Goal: Information Seeking & Learning: Check status

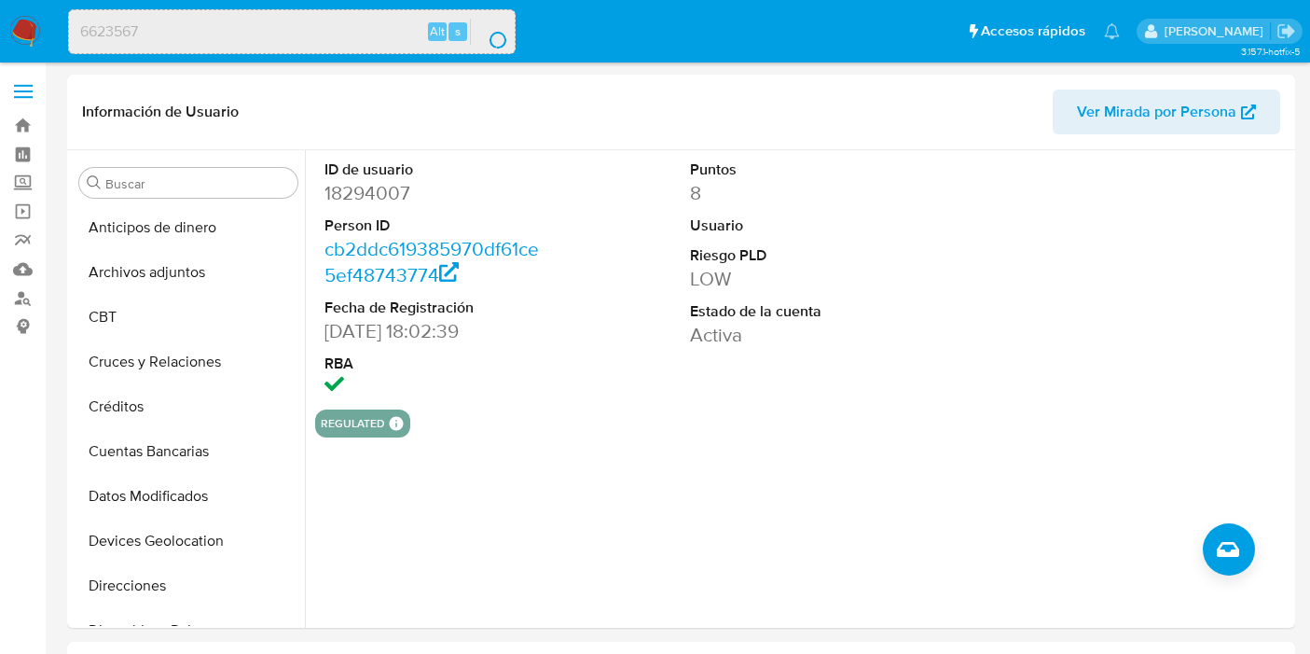
select select "10"
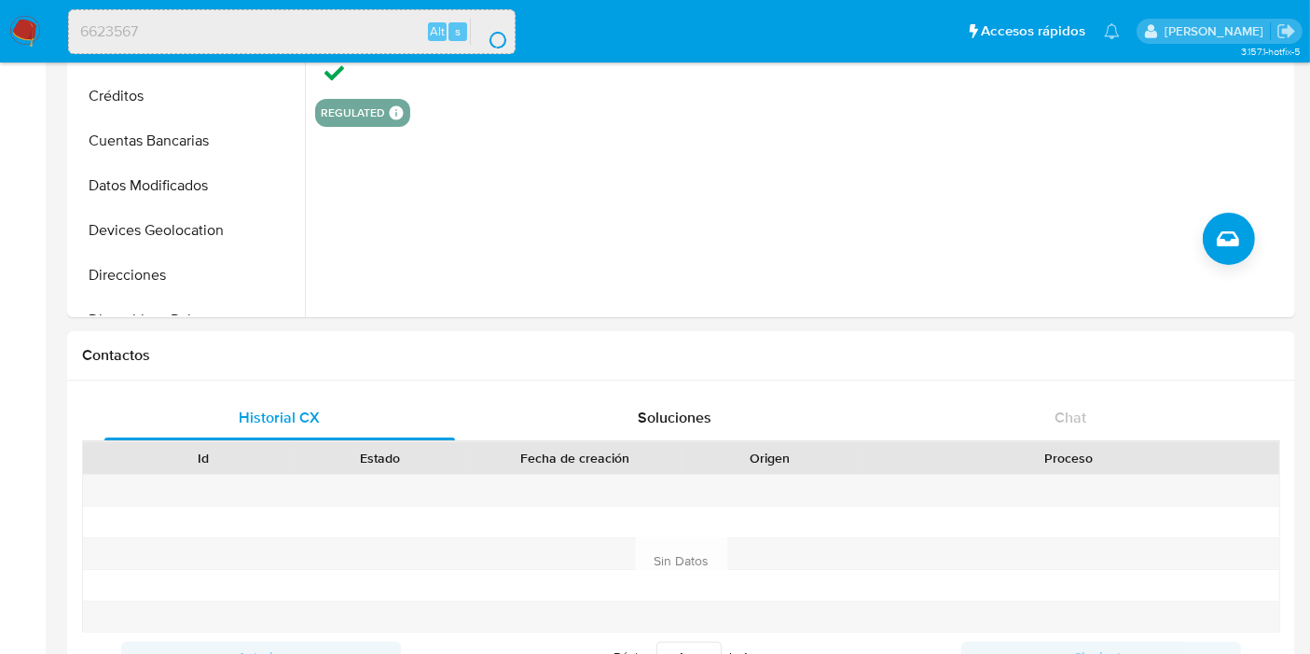
scroll to position [521, 0]
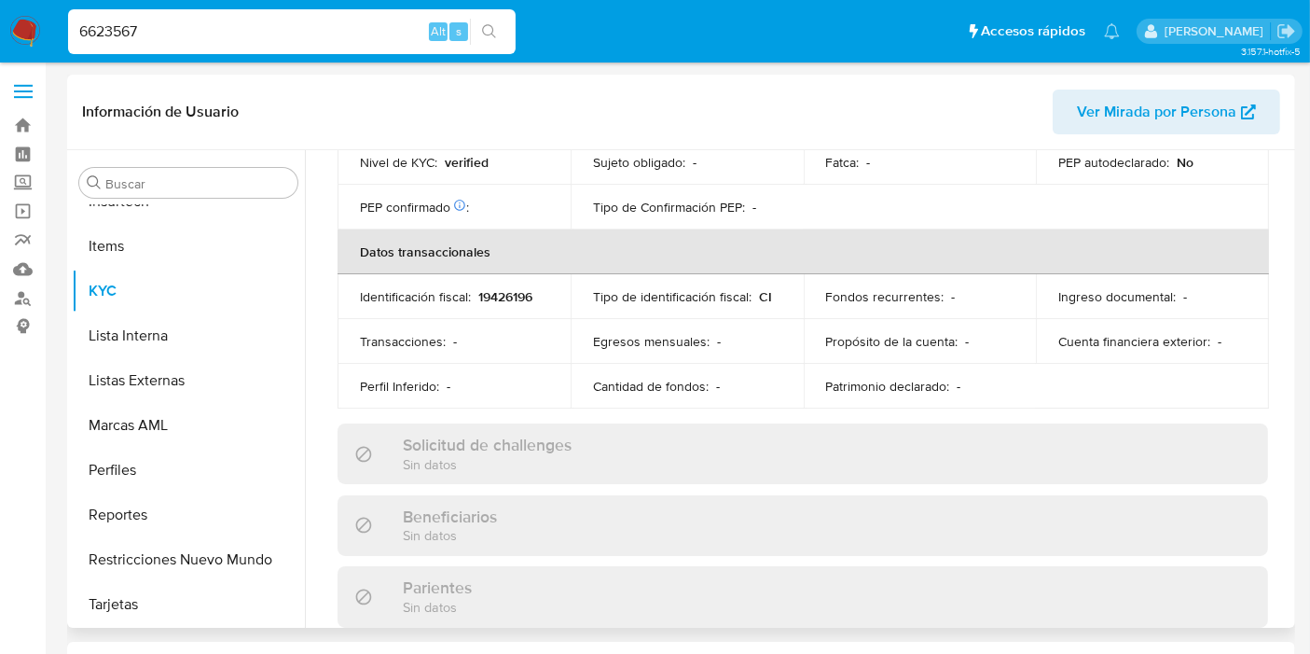
scroll to position [936, 0]
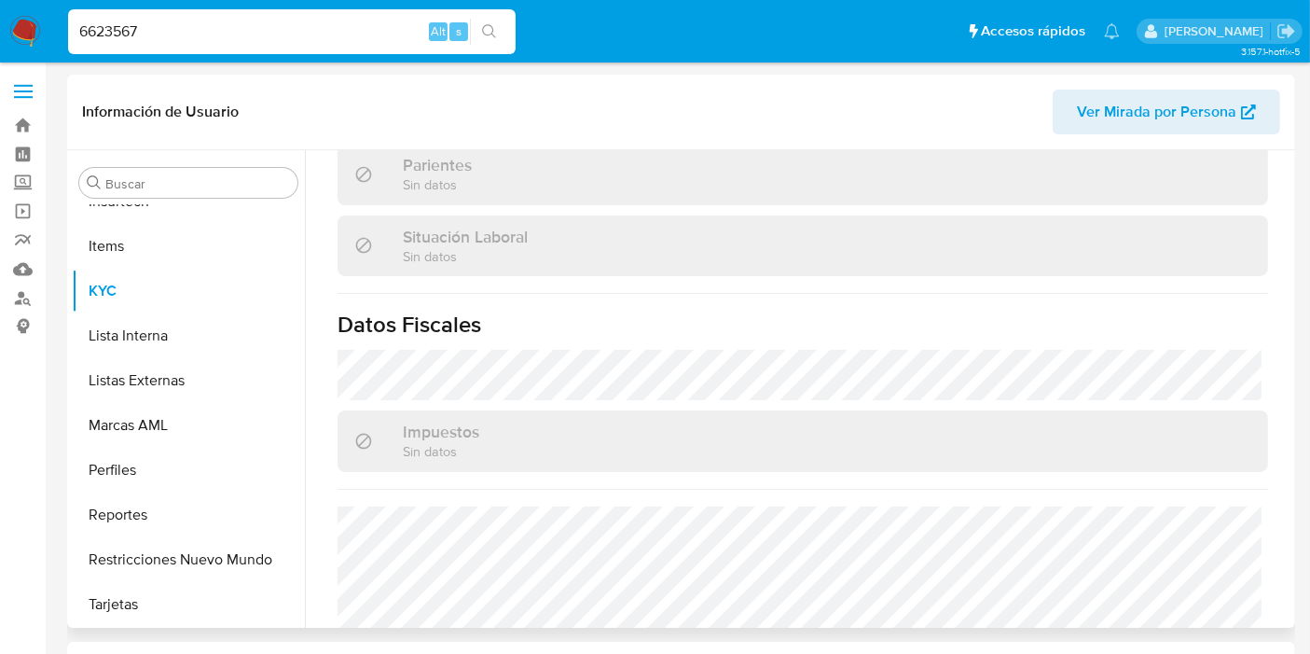
select select "10"
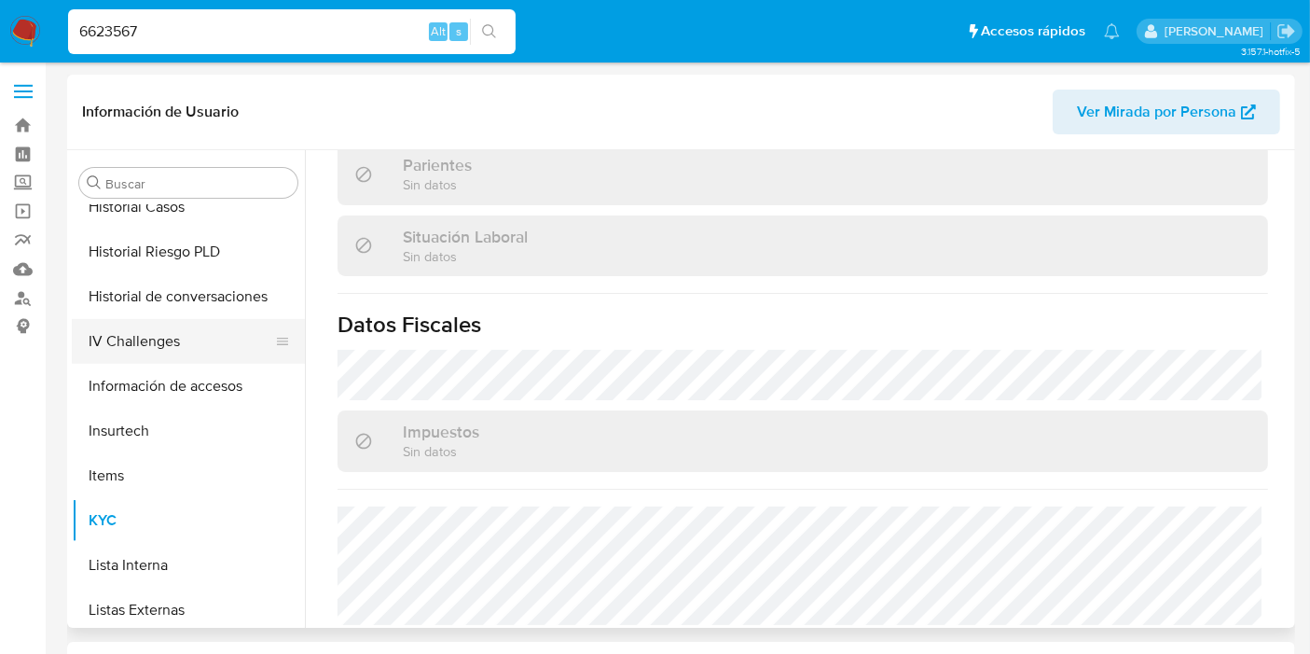
scroll to position [521, 0]
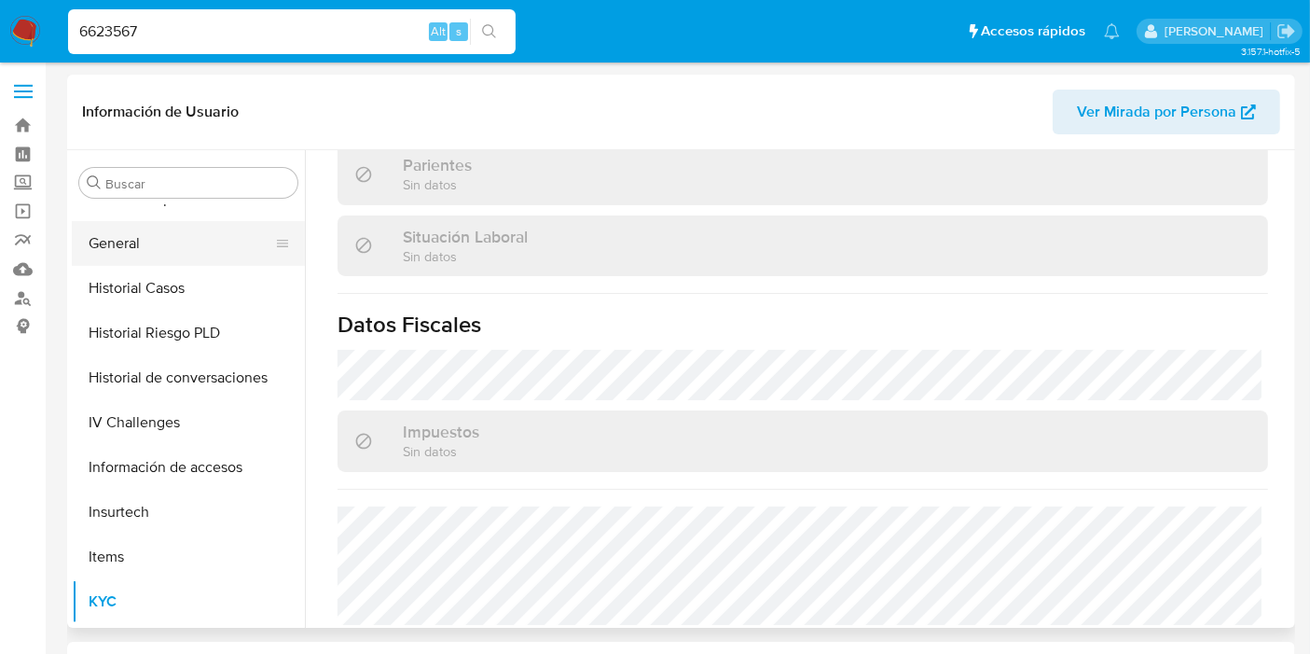
click at [133, 255] on button "General" at bounding box center [181, 243] width 218 height 45
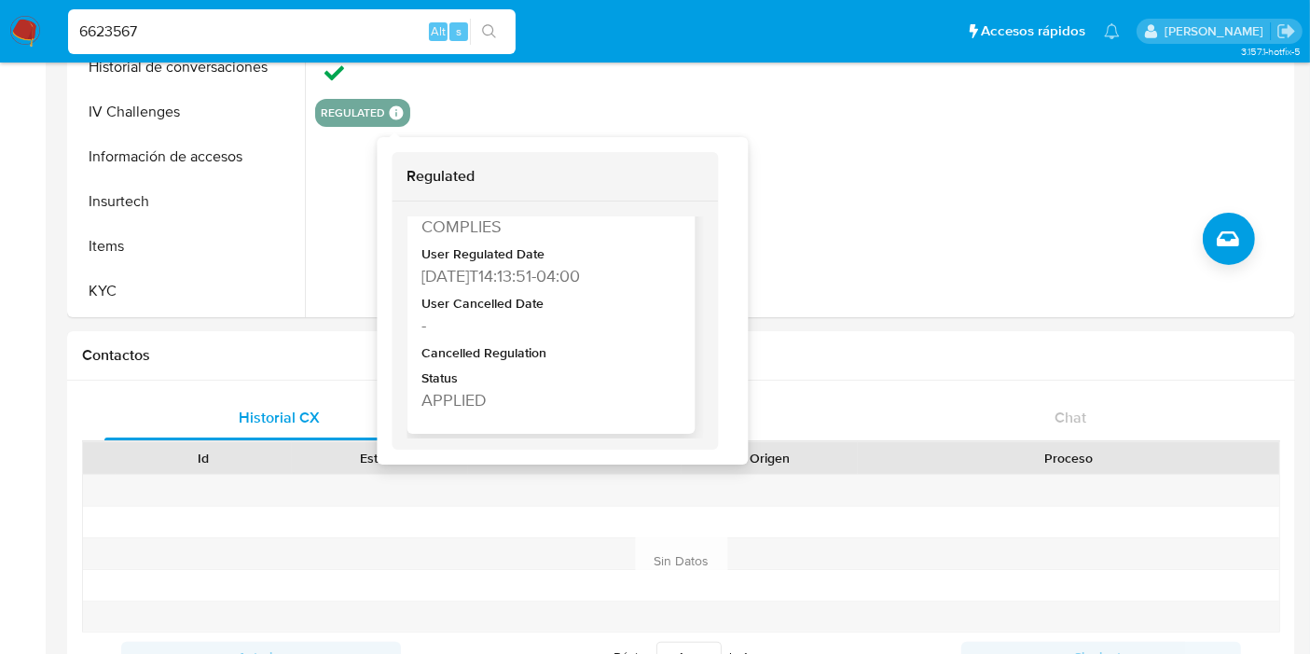
scroll to position [0, 0]
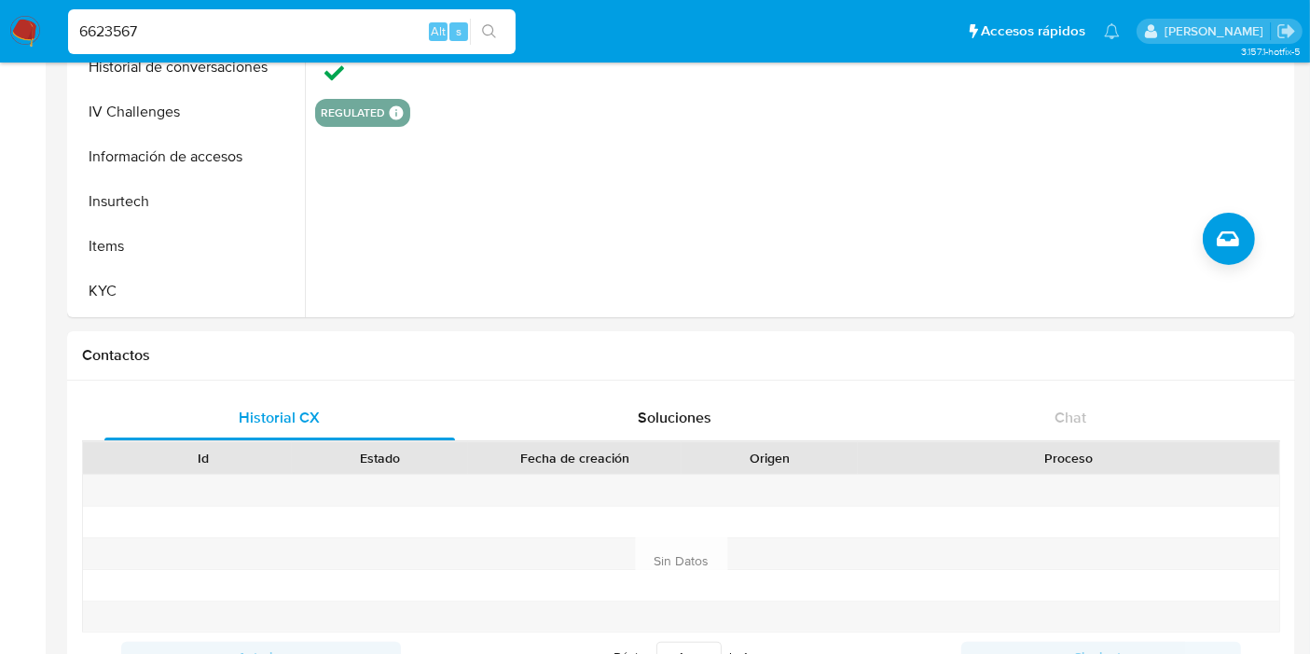
click at [135, 17] on div "6623567 Alt s" at bounding box center [292, 31] width 448 height 45
click at [133, 27] on input "6623567" at bounding box center [292, 32] width 448 height 24
paste input "154337528"
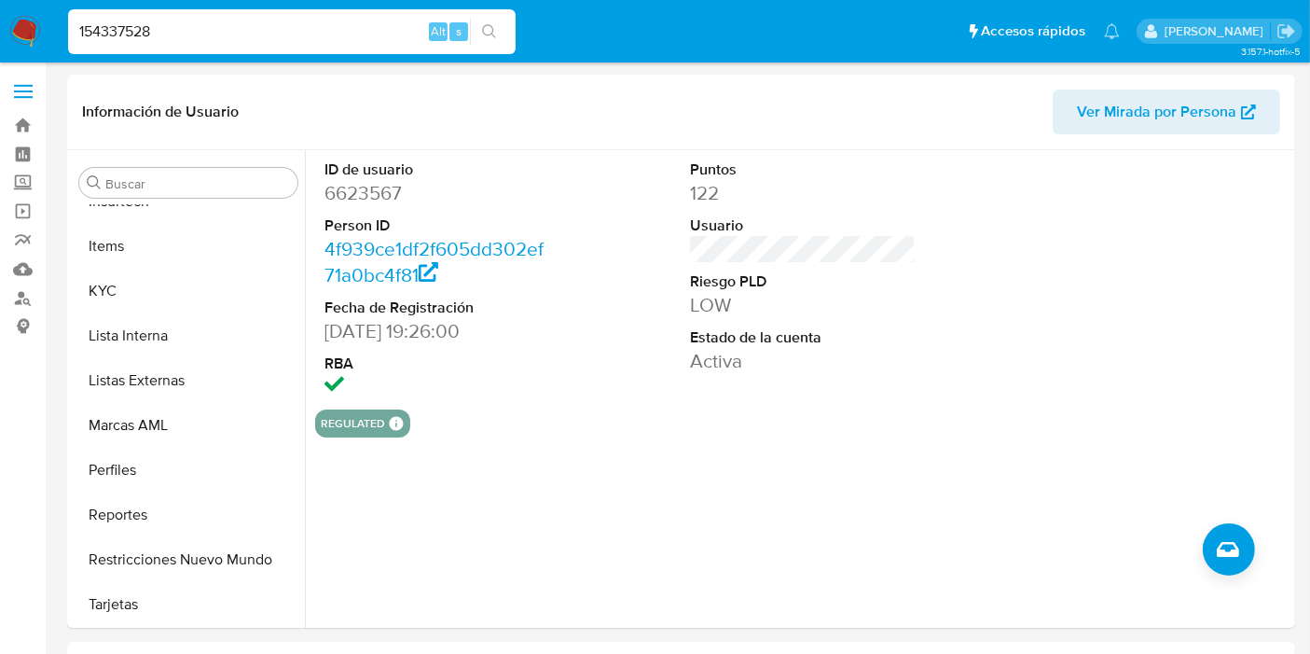
click at [252, 42] on input "154337528" at bounding box center [292, 32] width 448 height 24
type input "154337528"
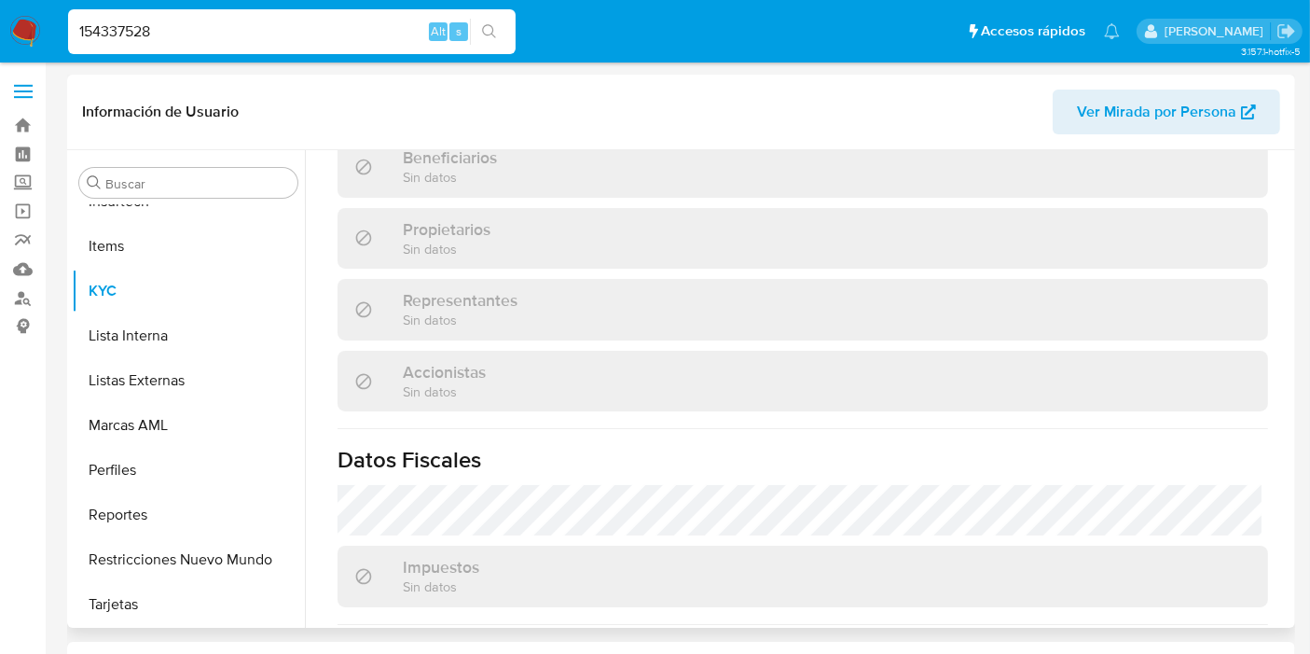
scroll to position [1162, 0]
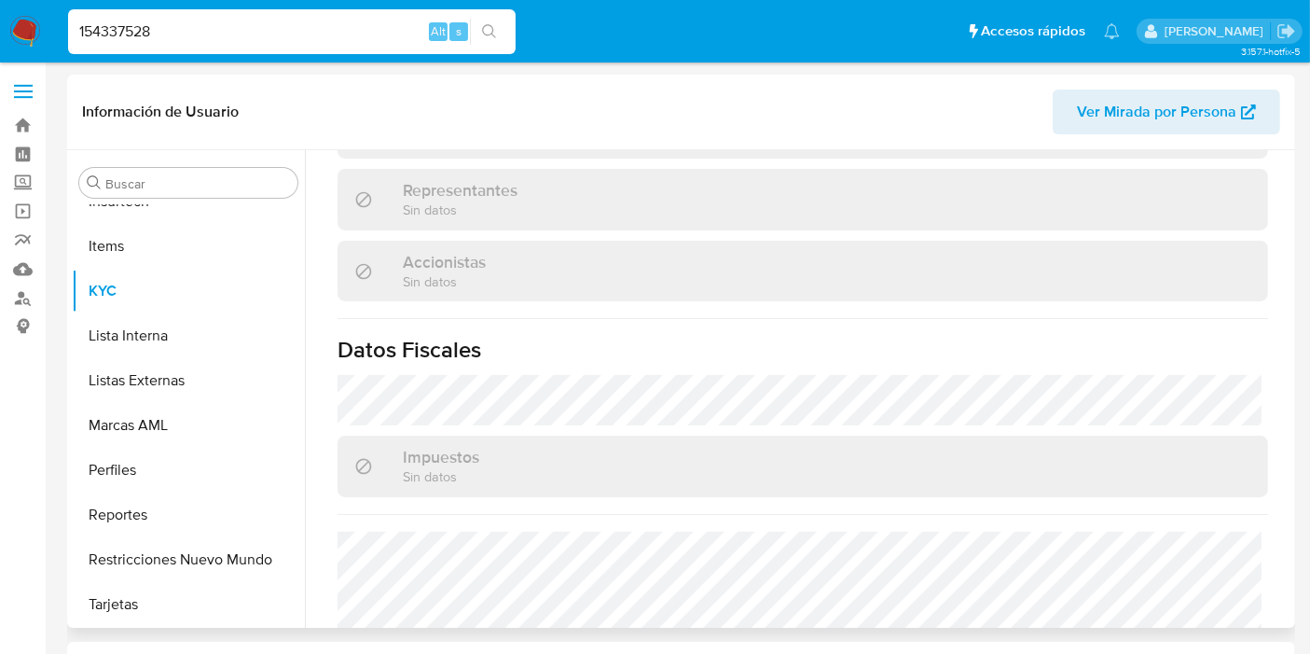
select select "10"
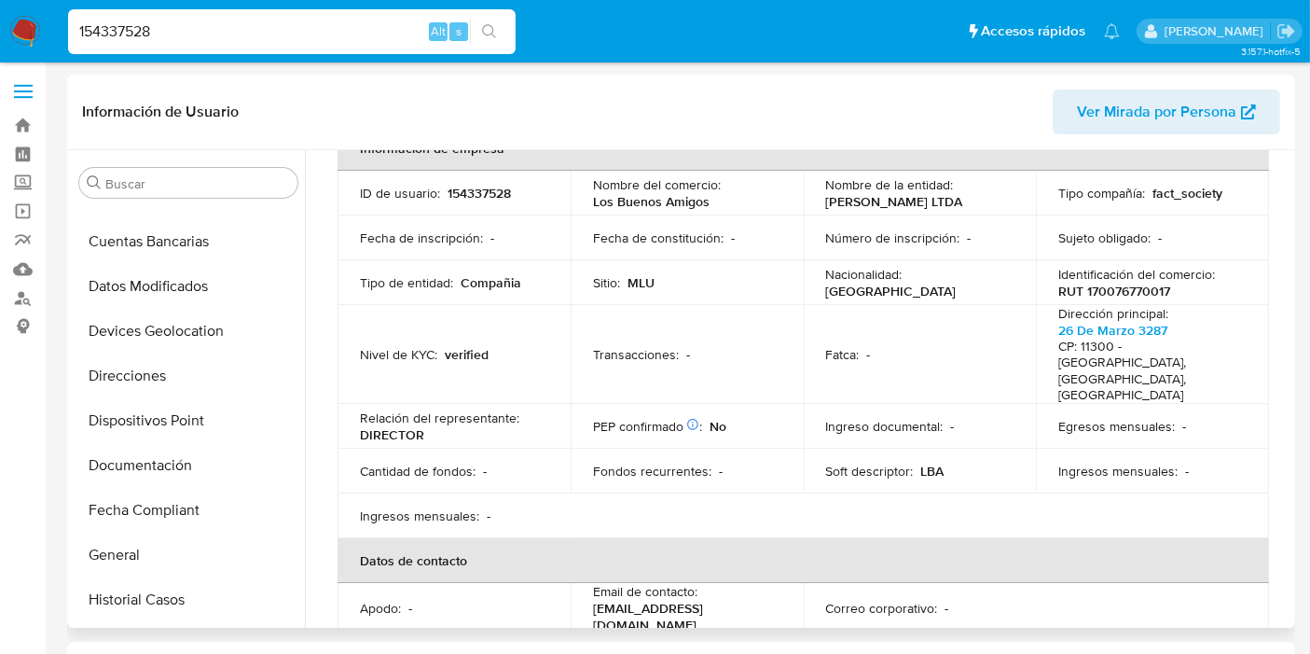
scroll to position [0, 0]
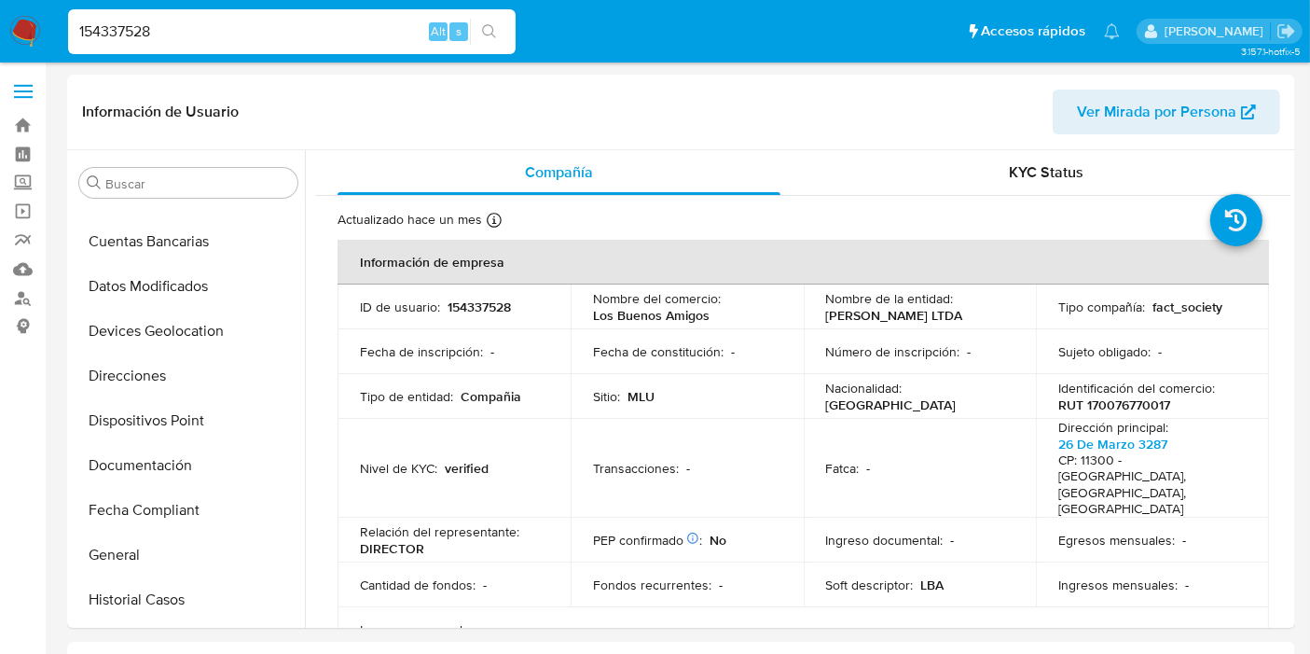
click at [135, 9] on div "154337528 Alt s" at bounding box center [292, 31] width 448 height 45
click at [132, 24] on input "154337528" at bounding box center [292, 32] width 448 height 24
paste input "60450933"
type input "160450933"
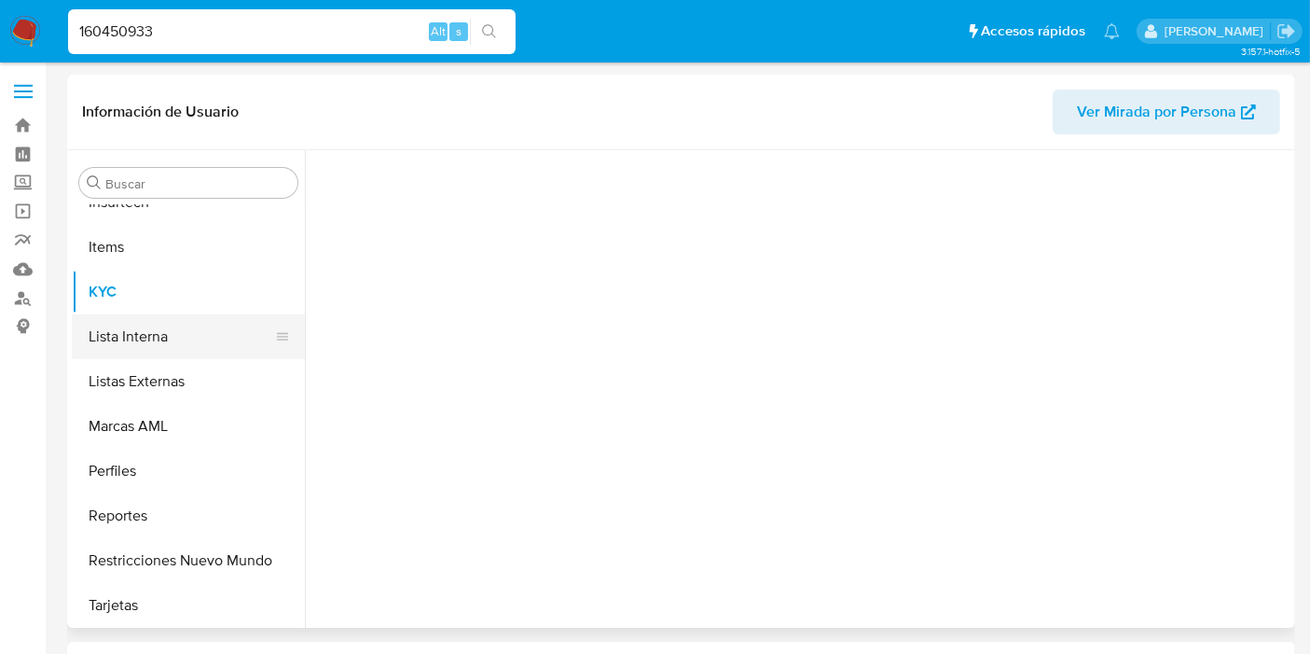
scroll to position [832, 0]
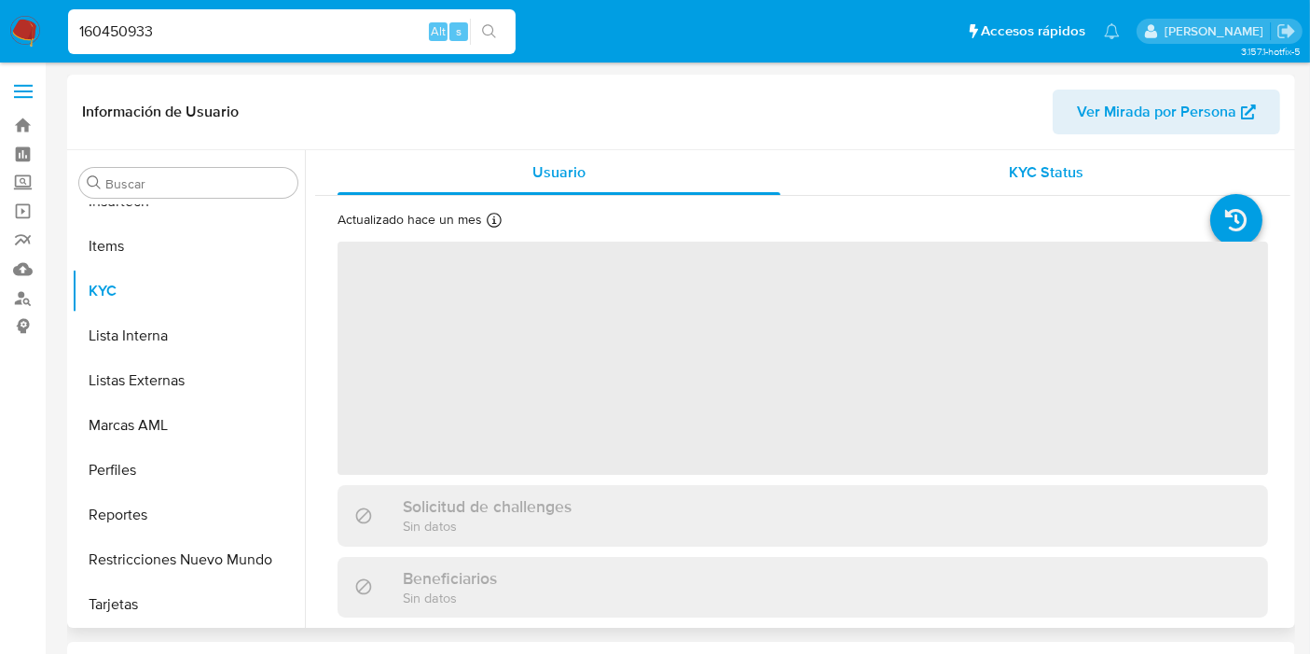
click at [956, 172] on div "KYC Status" at bounding box center [1046, 172] width 443 height 45
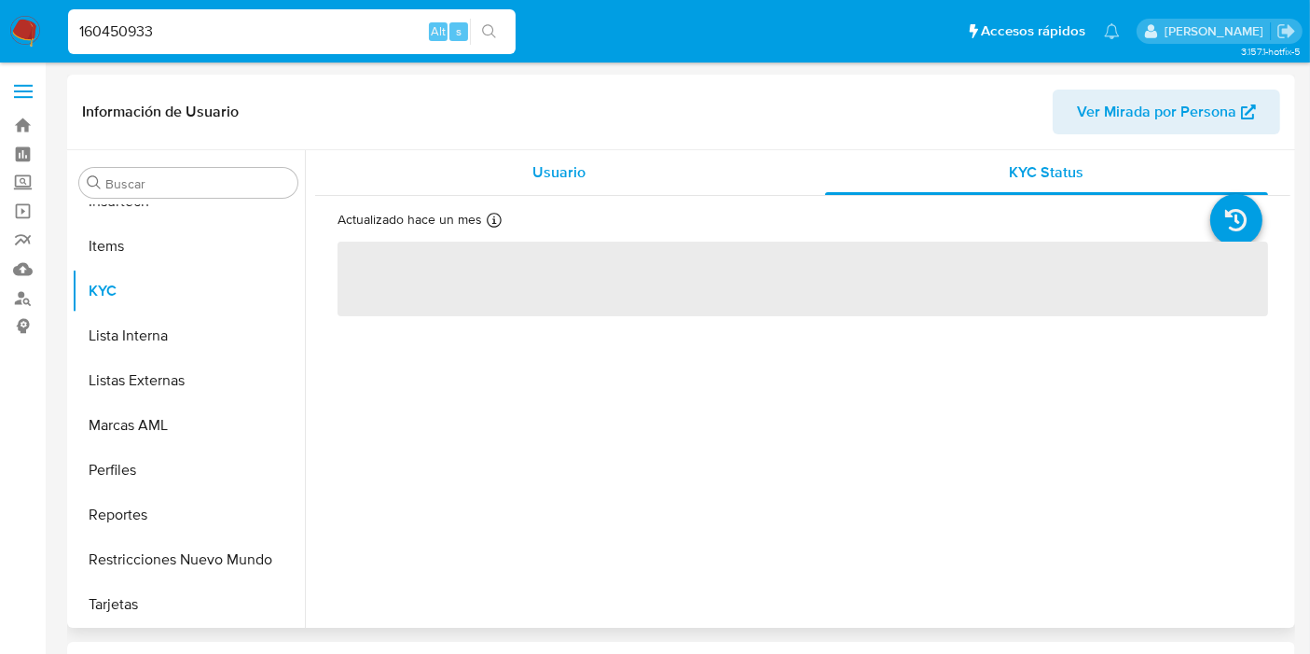
click at [700, 166] on div "Usuario" at bounding box center [559, 172] width 443 height 45
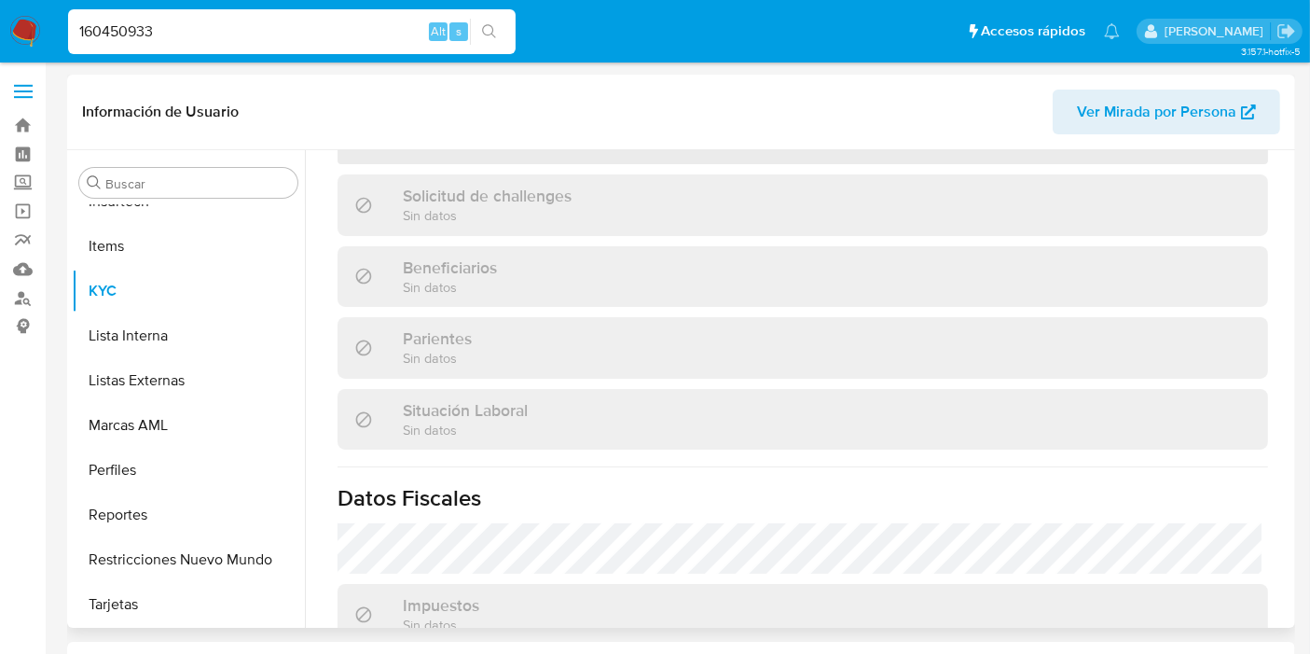
scroll to position [514, 0]
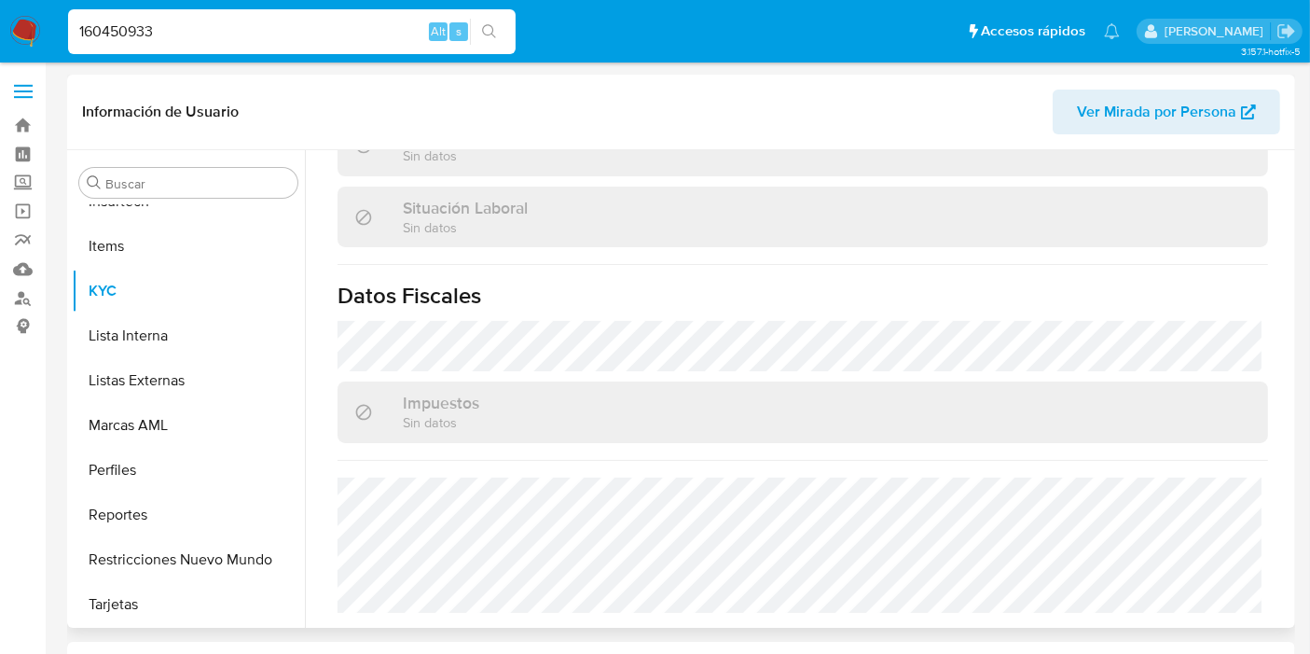
select select "10"
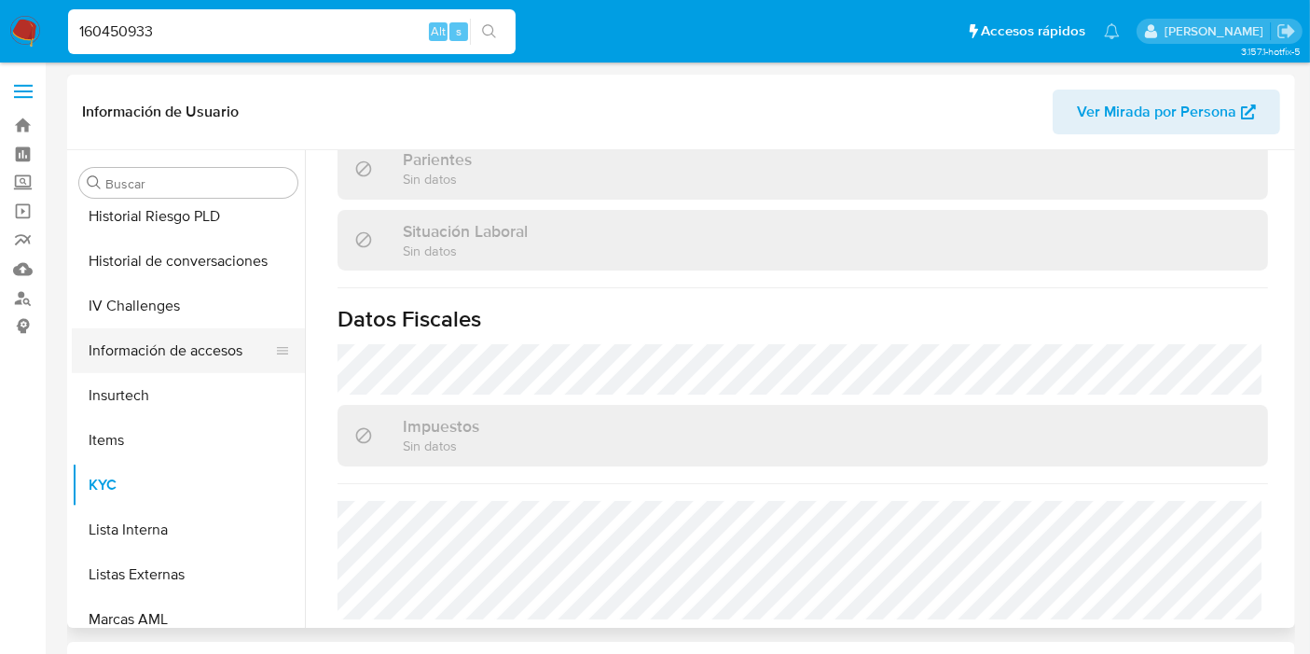
scroll to position [521, 0]
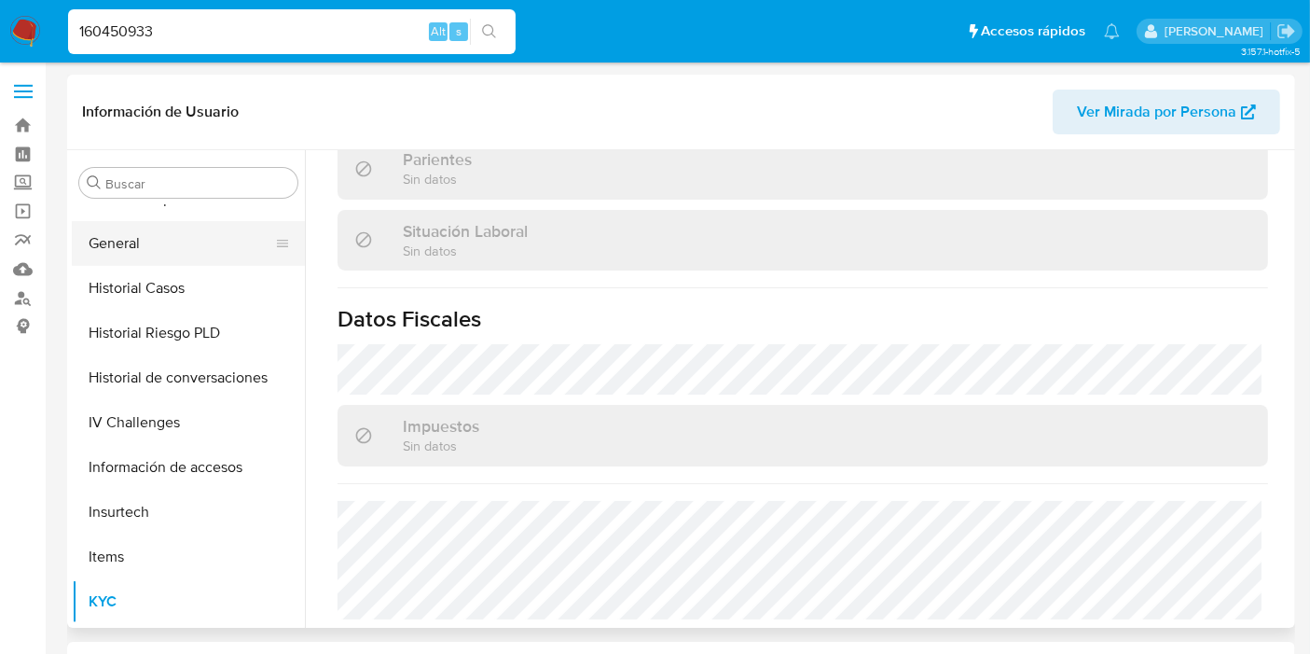
click at [175, 236] on button "General" at bounding box center [181, 243] width 218 height 45
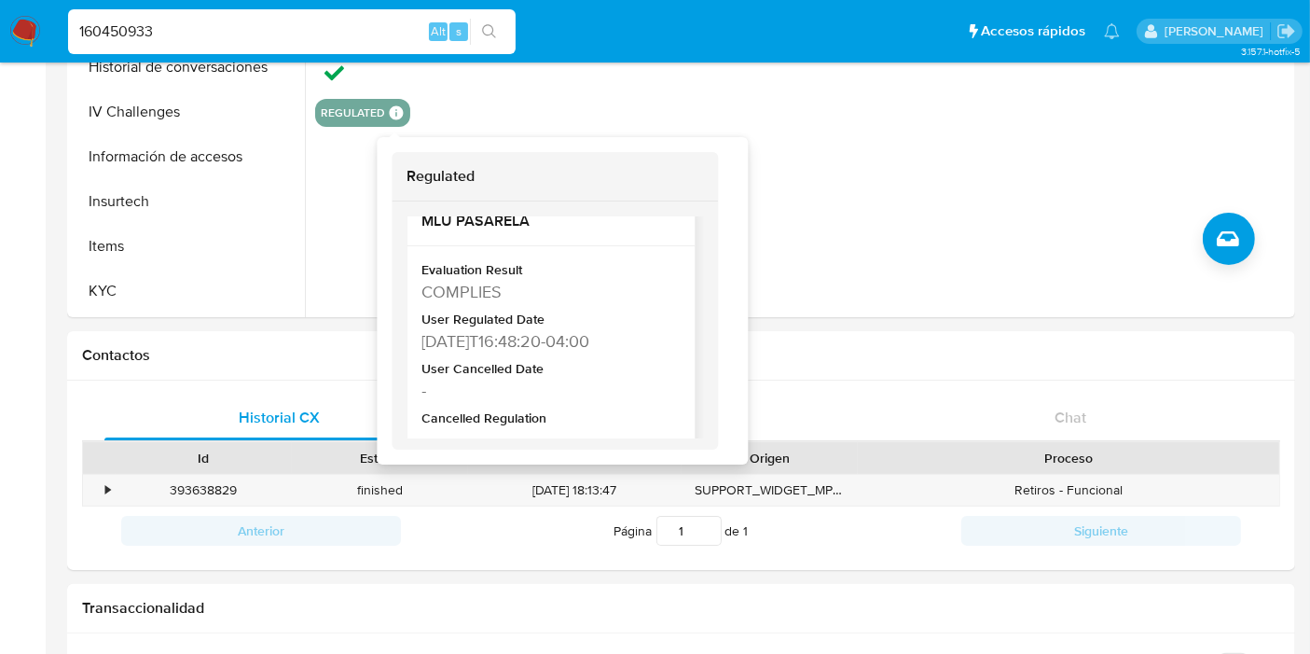
scroll to position [0, 0]
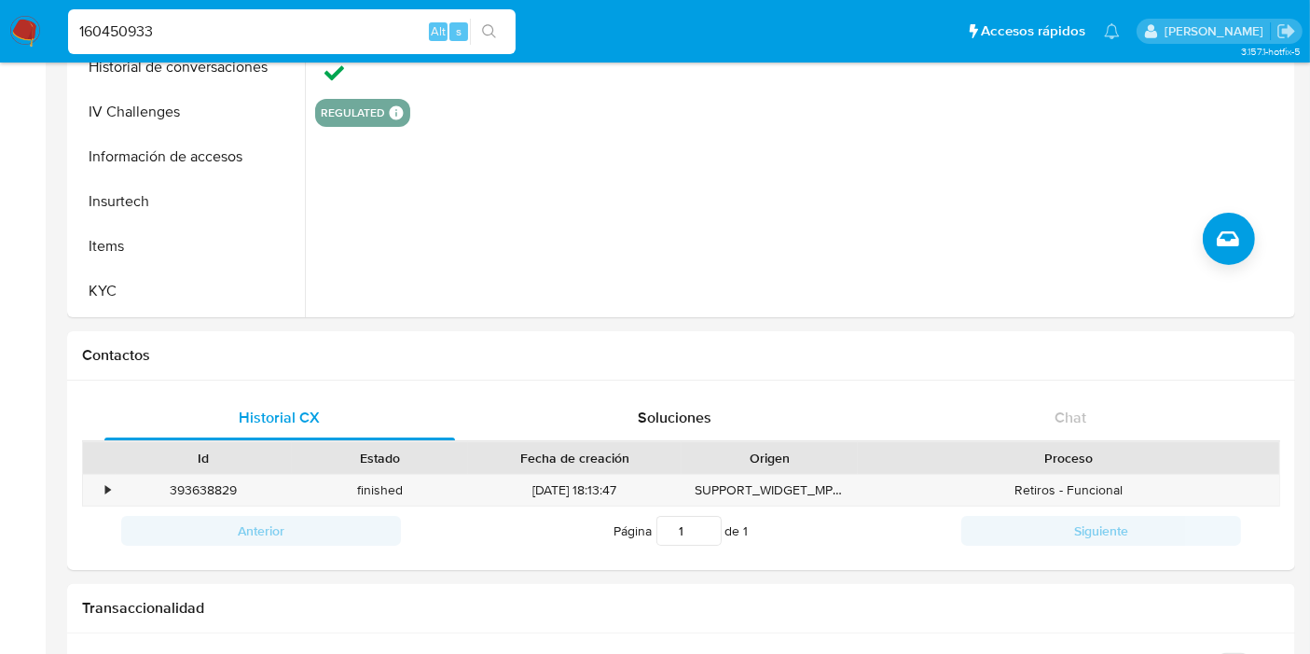
click at [154, 60] on nav "Pausado Ver notificaciones 160450933 Alt s Accesos rápidos Presiona las siguien…" at bounding box center [655, 31] width 1310 height 62
click at [159, 35] on input "160450933" at bounding box center [292, 32] width 448 height 24
paste input "2190415051"
type input "2190415051"
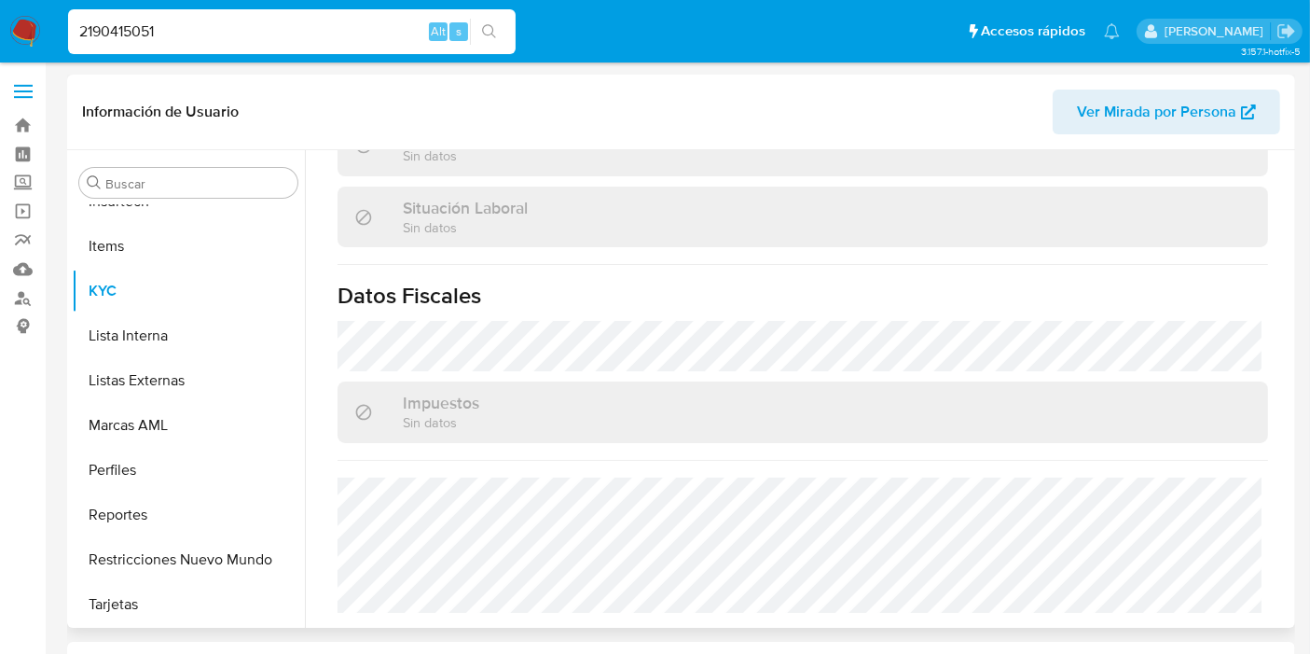
scroll to position [918, 0]
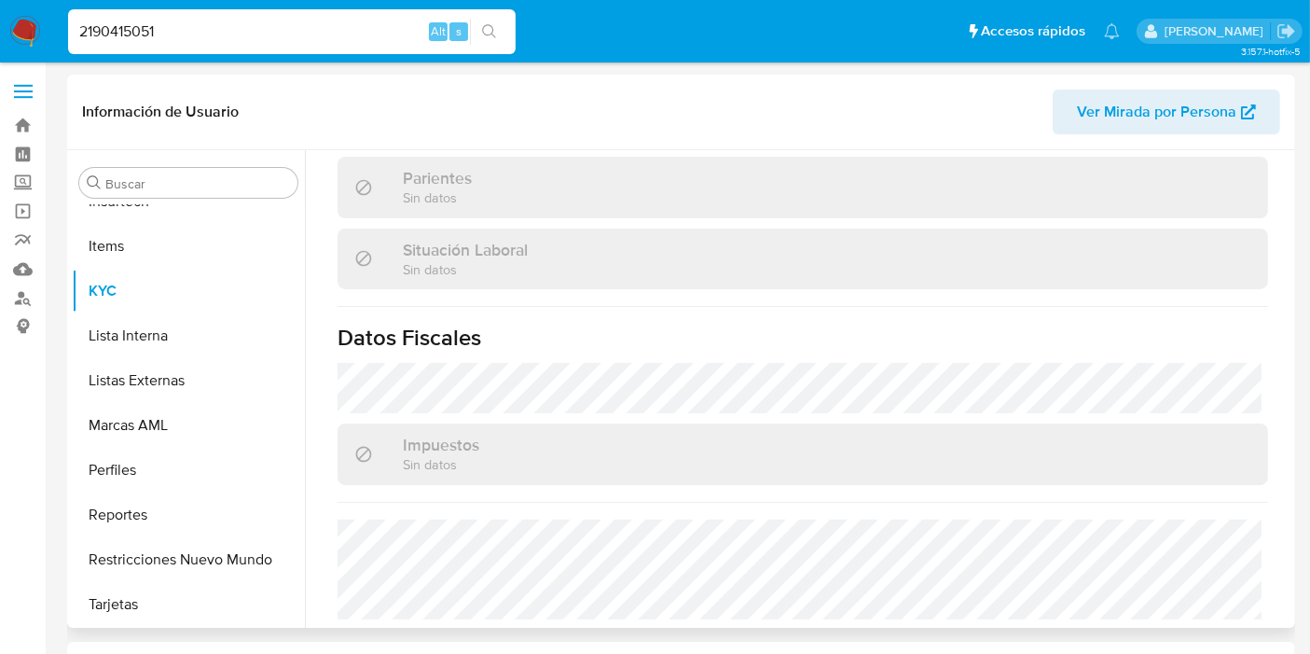
select select "10"
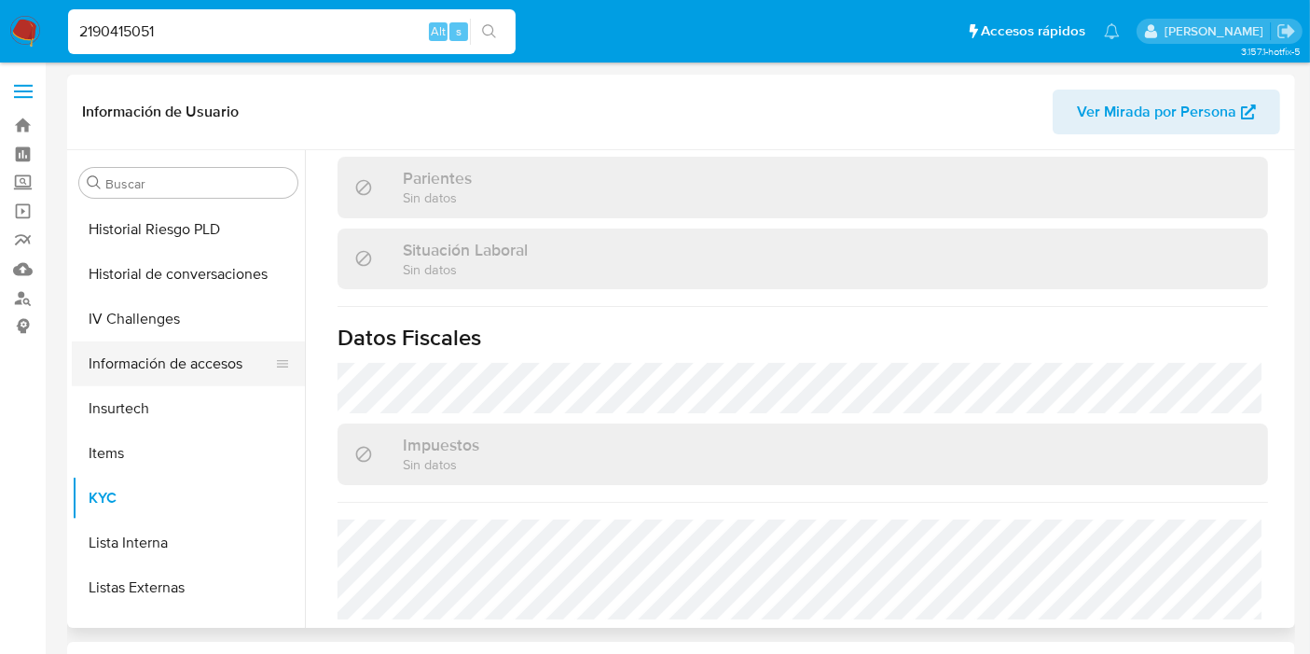
scroll to position [418, 0]
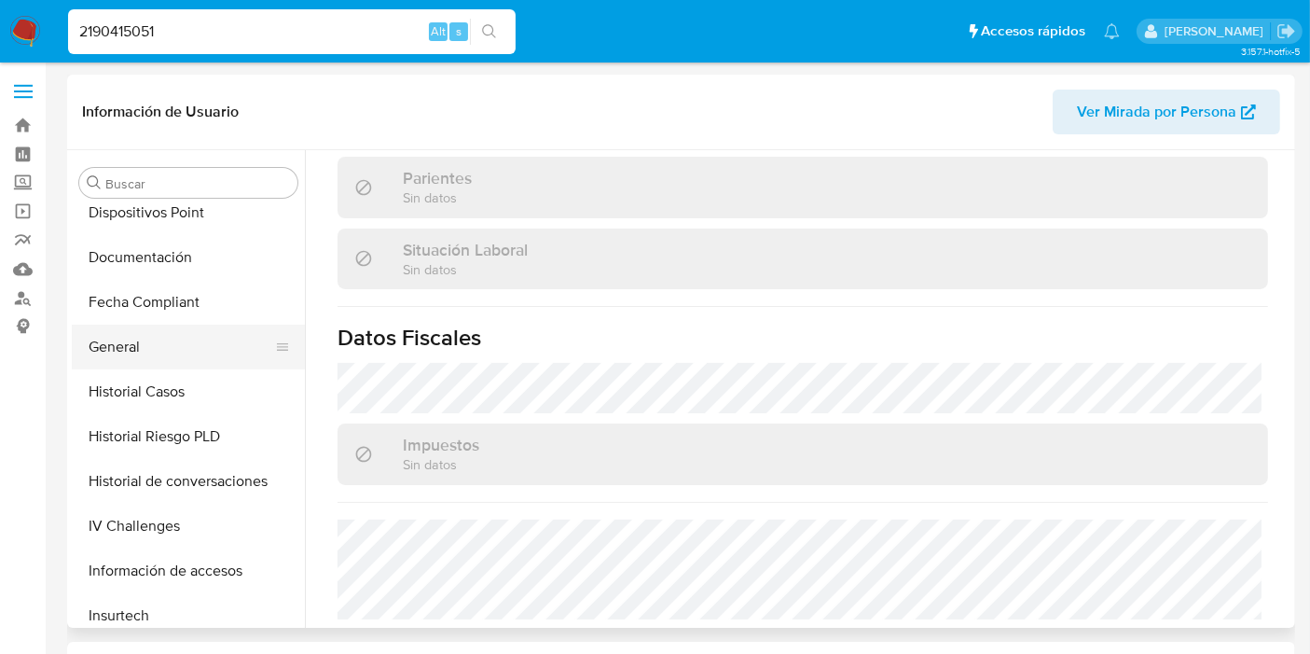
click at [151, 333] on button "General" at bounding box center [181, 346] width 218 height 45
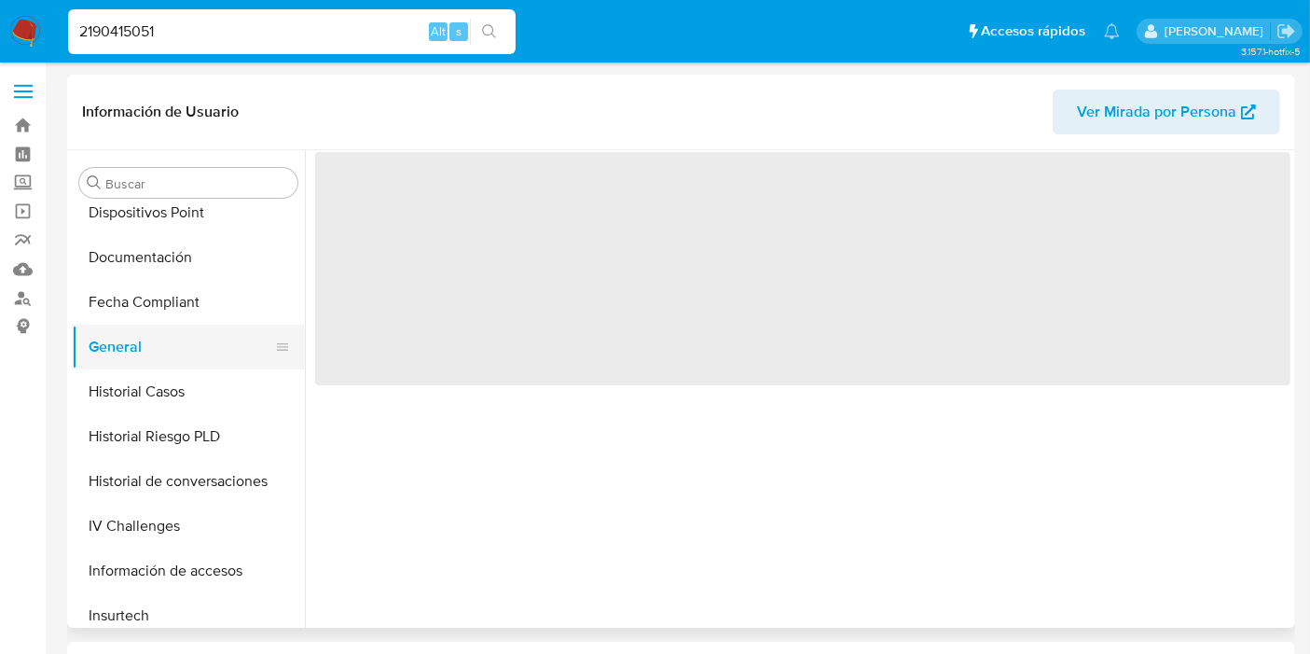
scroll to position [0, 0]
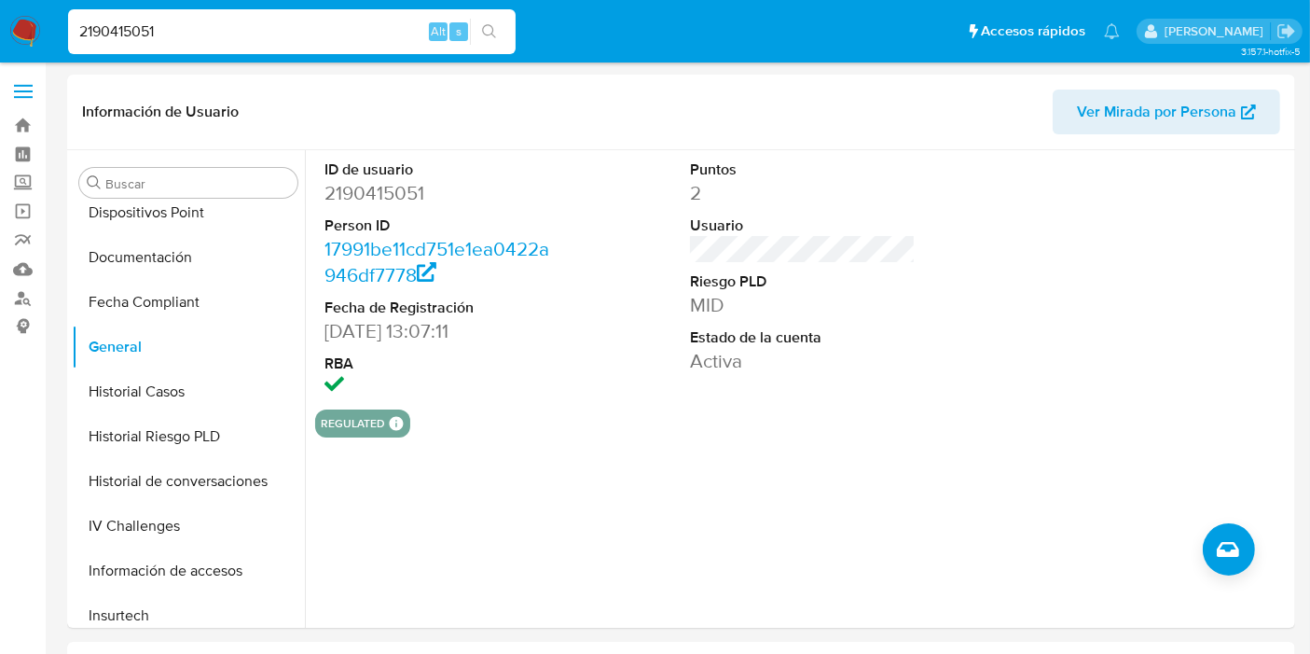
click at [162, 33] on input "2190415051" at bounding box center [292, 32] width 448 height 24
paste input "1053156626"
type input "1053156626"
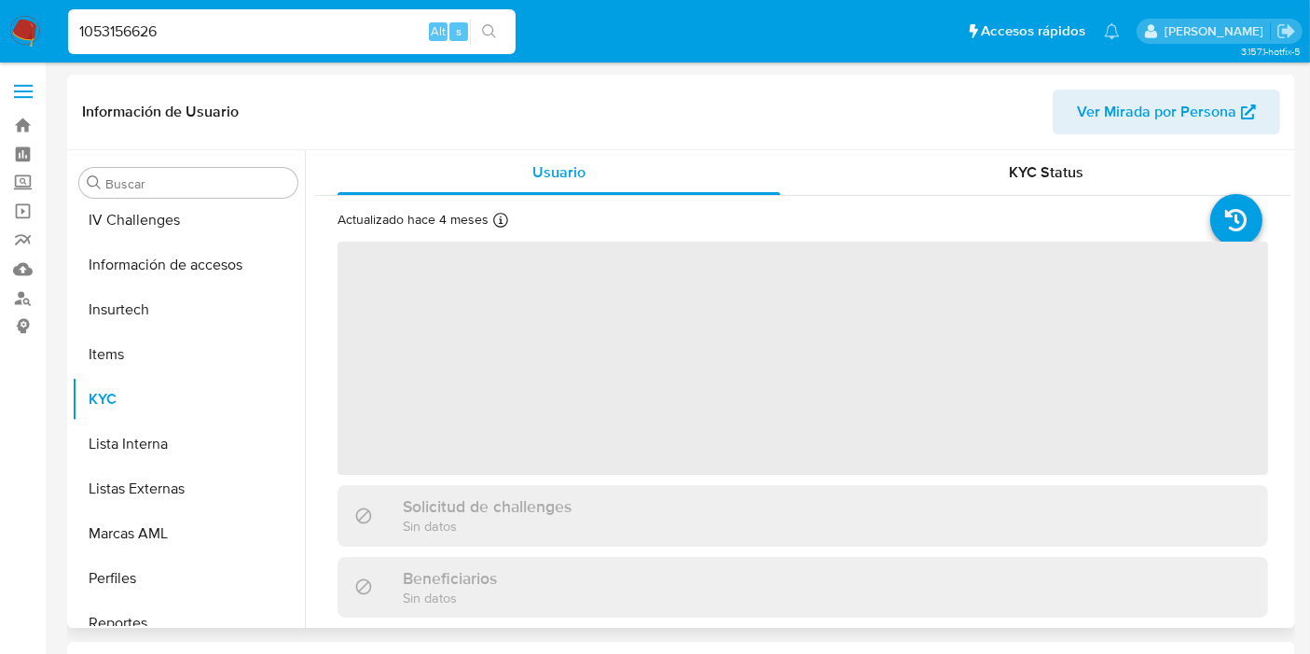
scroll to position [832, 0]
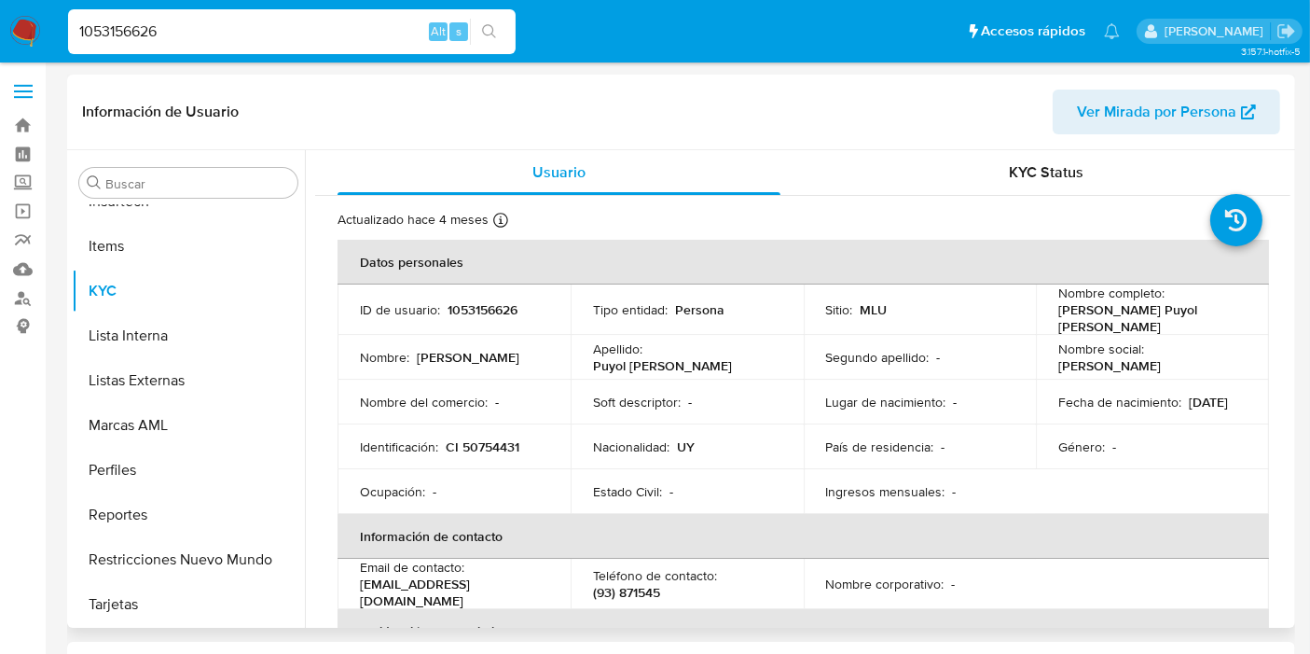
select select "10"
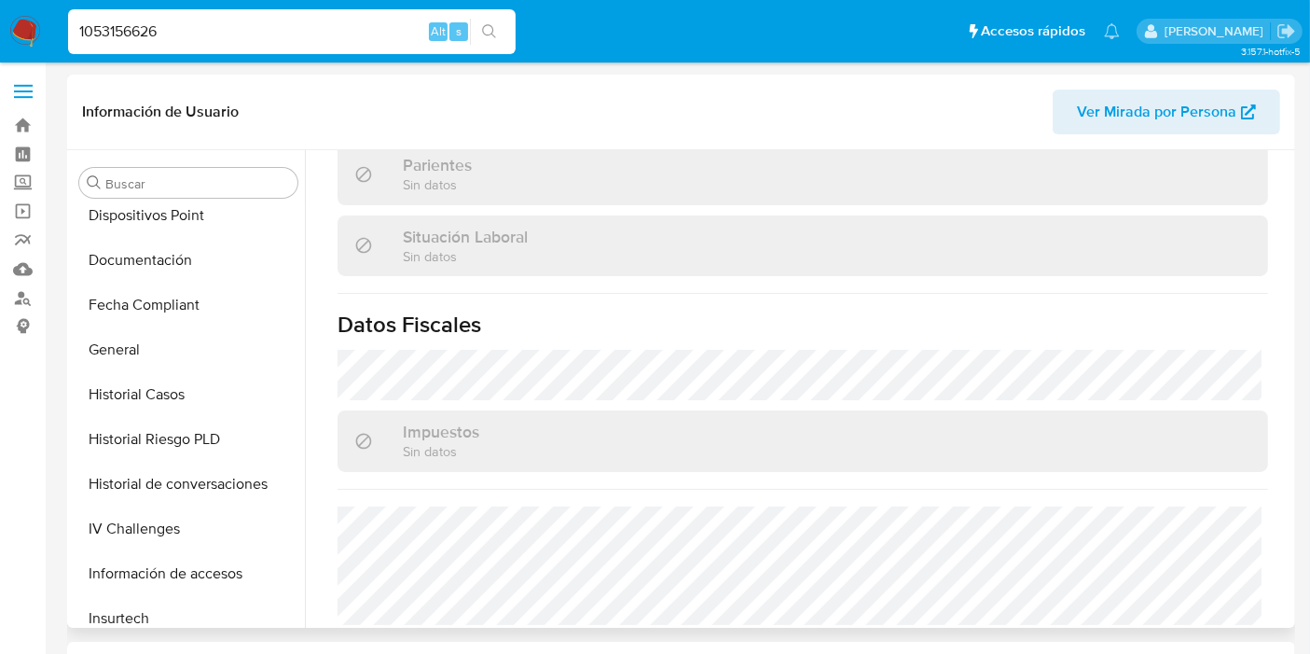
scroll to position [210, 0]
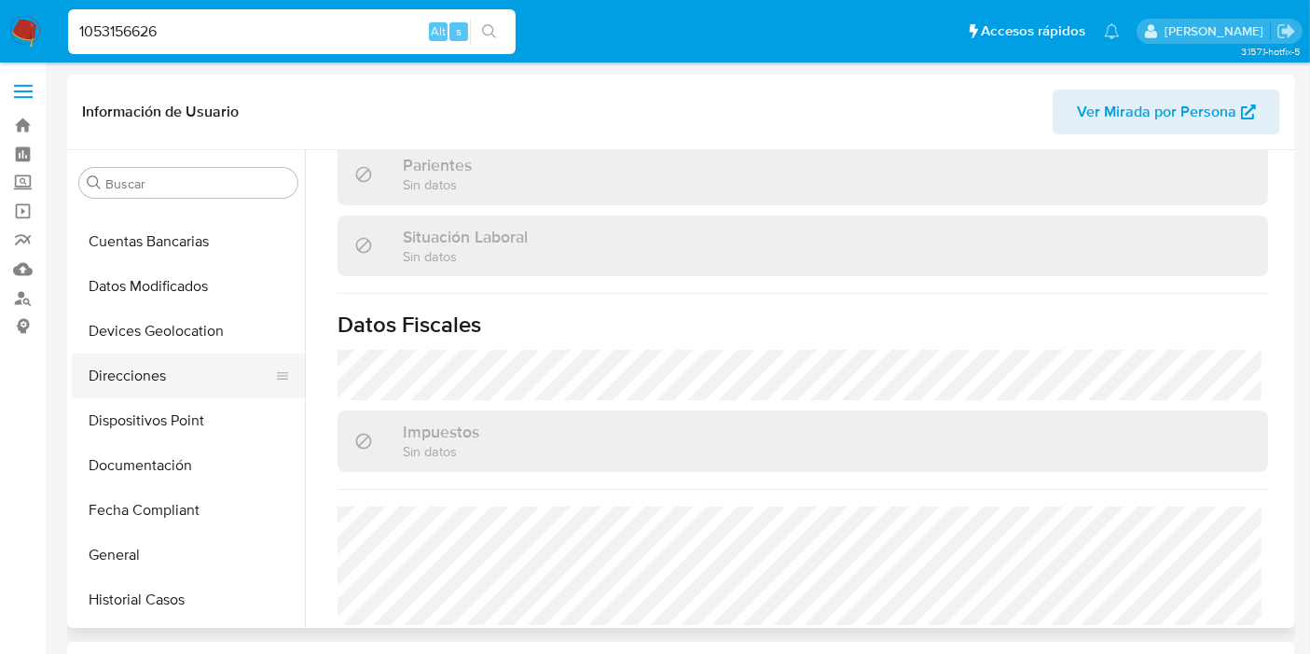
click at [190, 359] on button "Direcciones" at bounding box center [181, 375] width 218 height 45
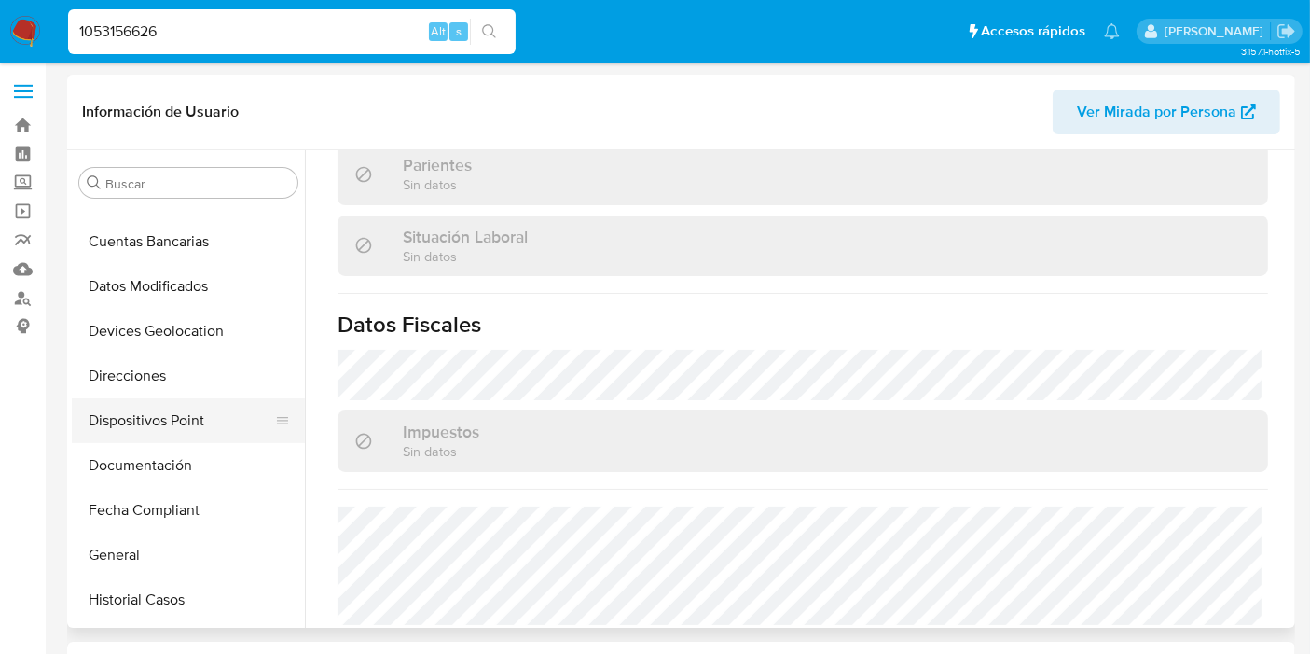
scroll to position [0, 0]
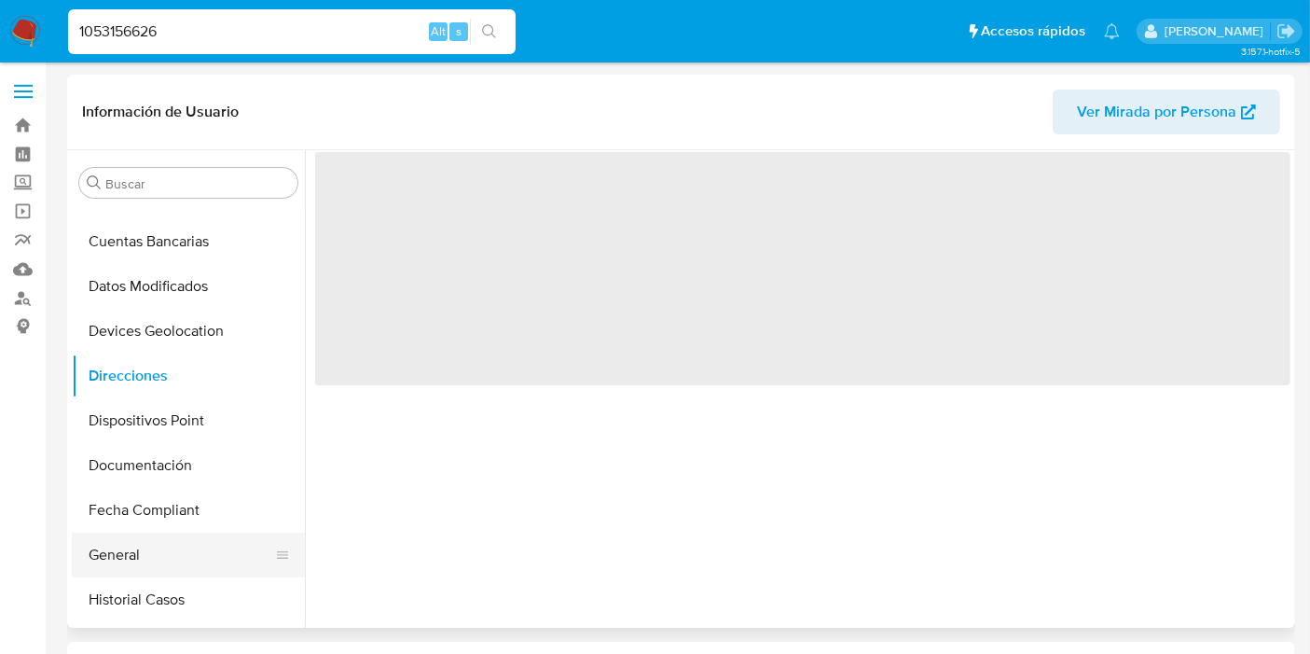
click at [202, 554] on button "General" at bounding box center [181, 554] width 218 height 45
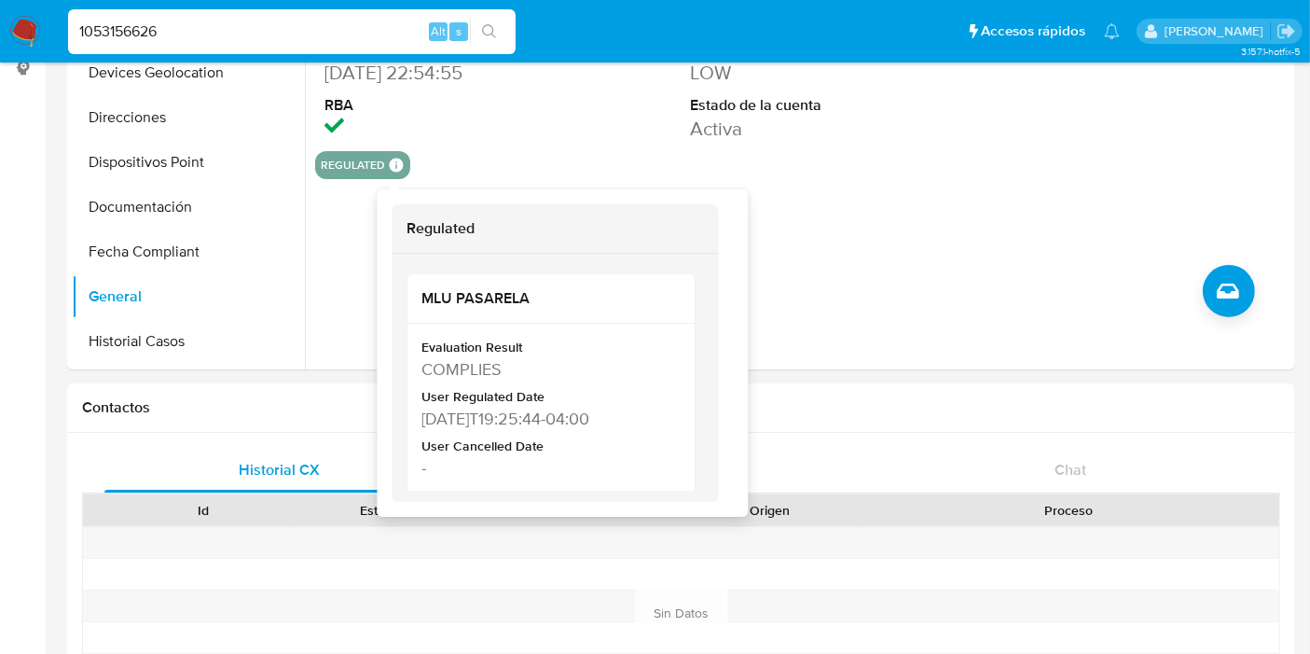
scroll to position [310, 0]
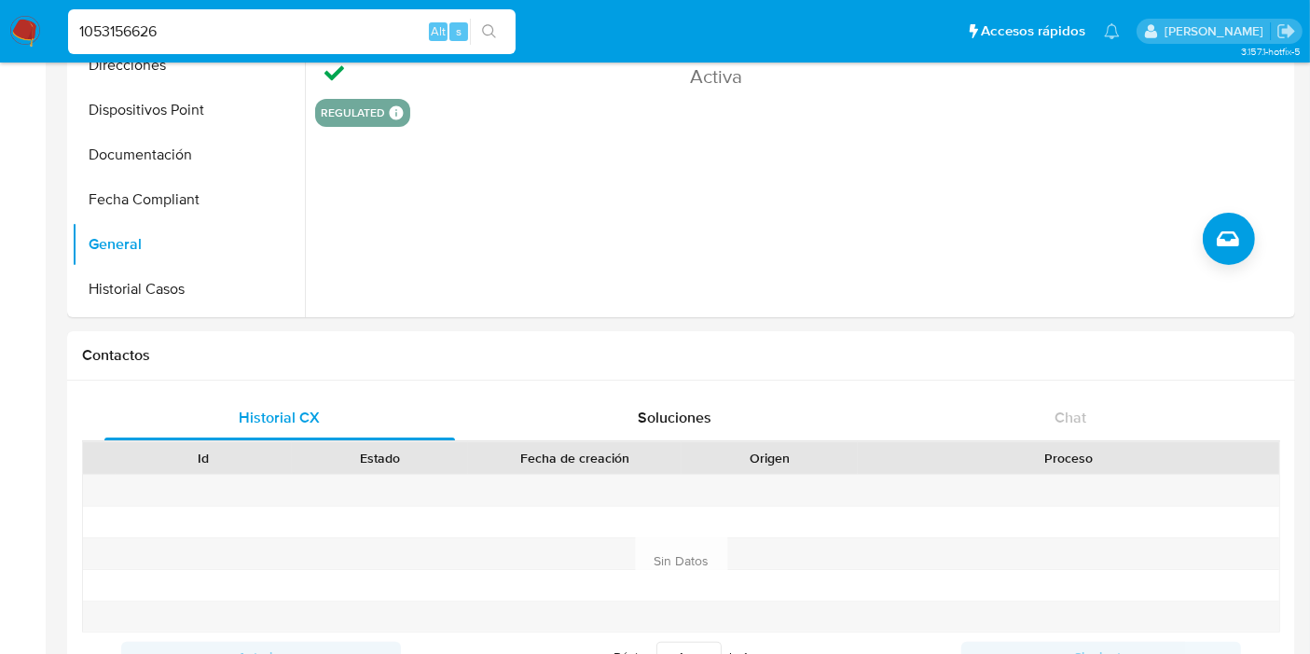
click at [142, 35] on input "1053156626" at bounding box center [292, 32] width 448 height 24
paste input "46976977"
type input "146976977"
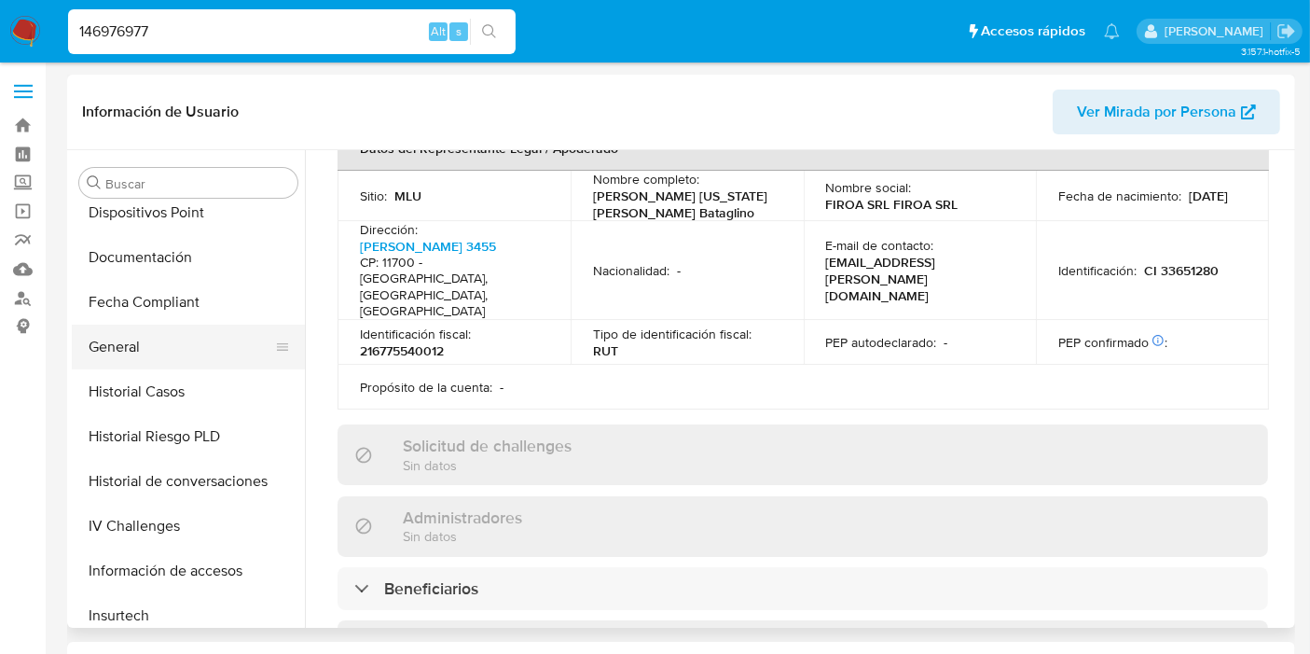
scroll to position [1127, 0]
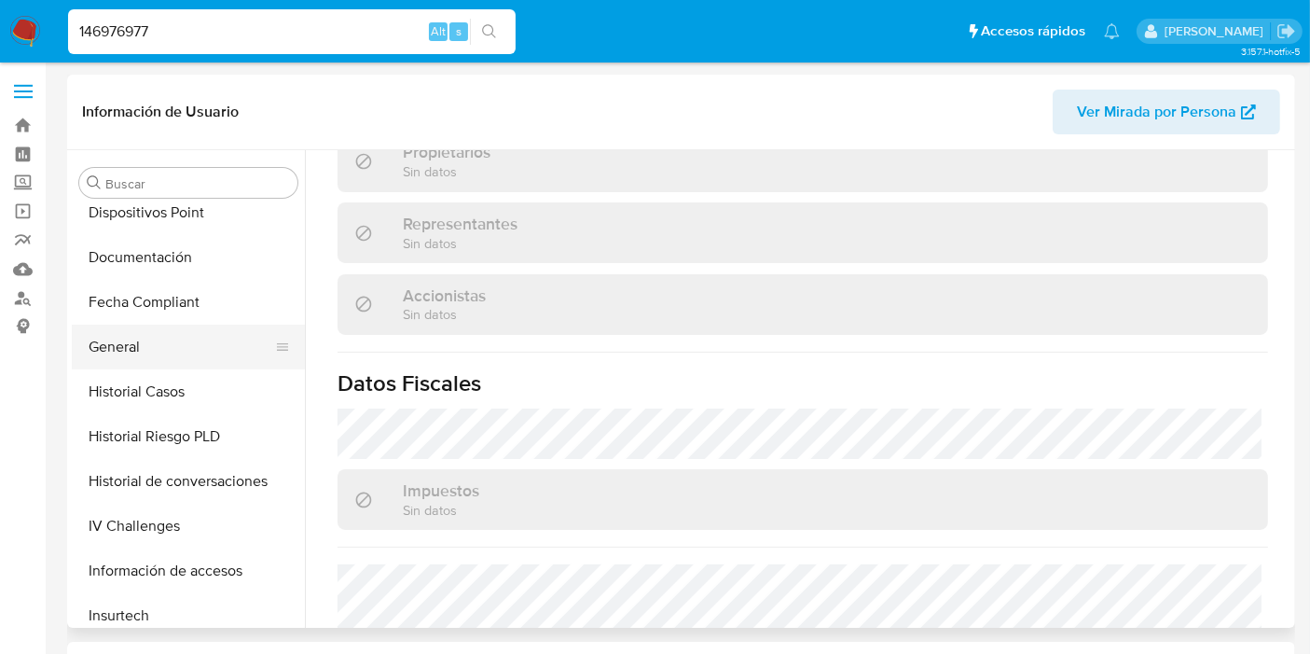
click at [125, 336] on button "General" at bounding box center [181, 346] width 218 height 45
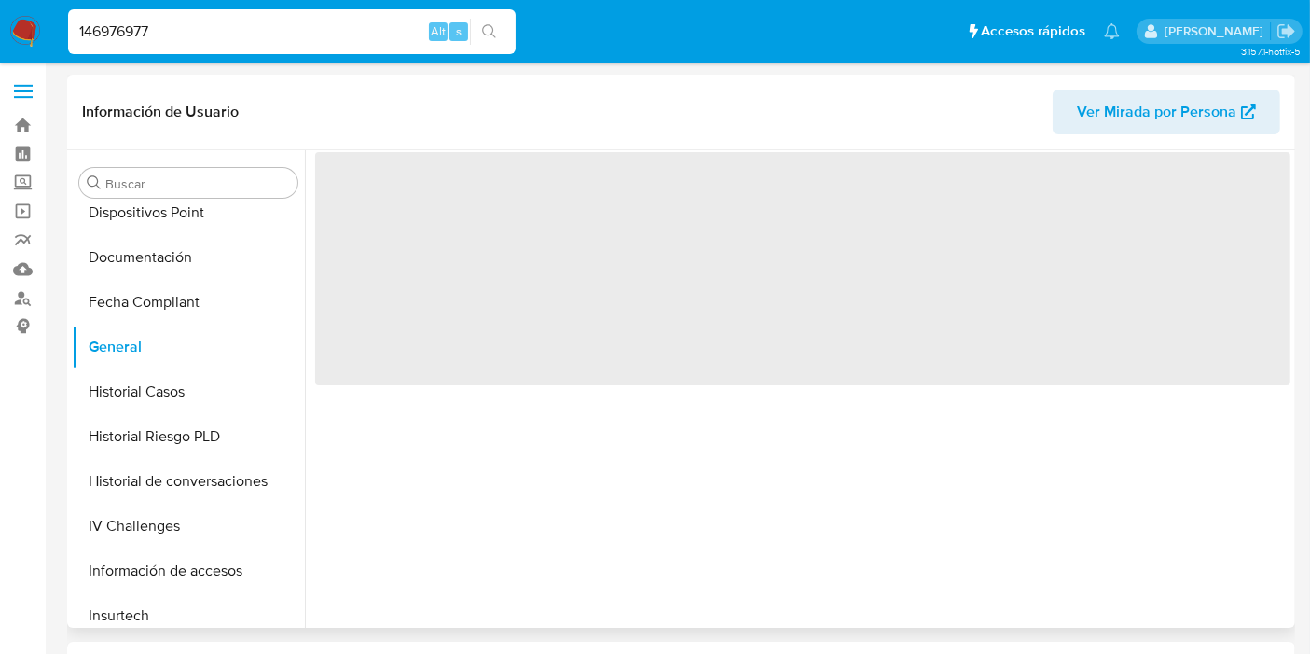
select select "10"
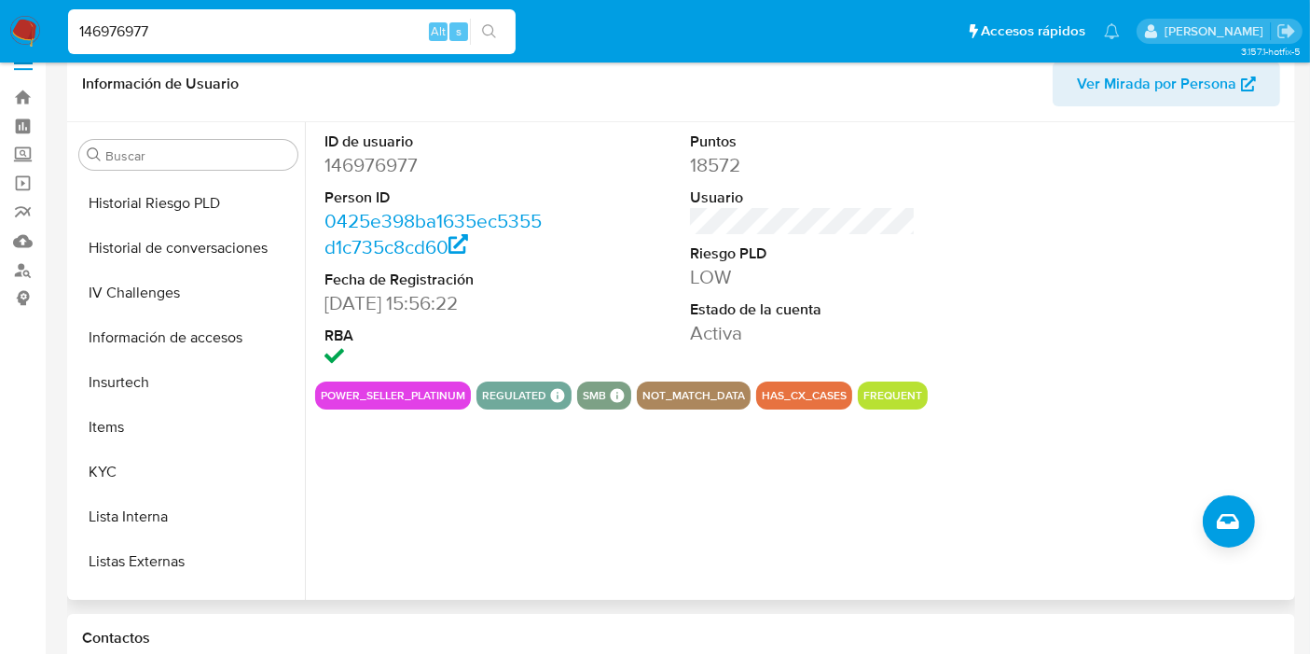
scroll to position [832, 0]
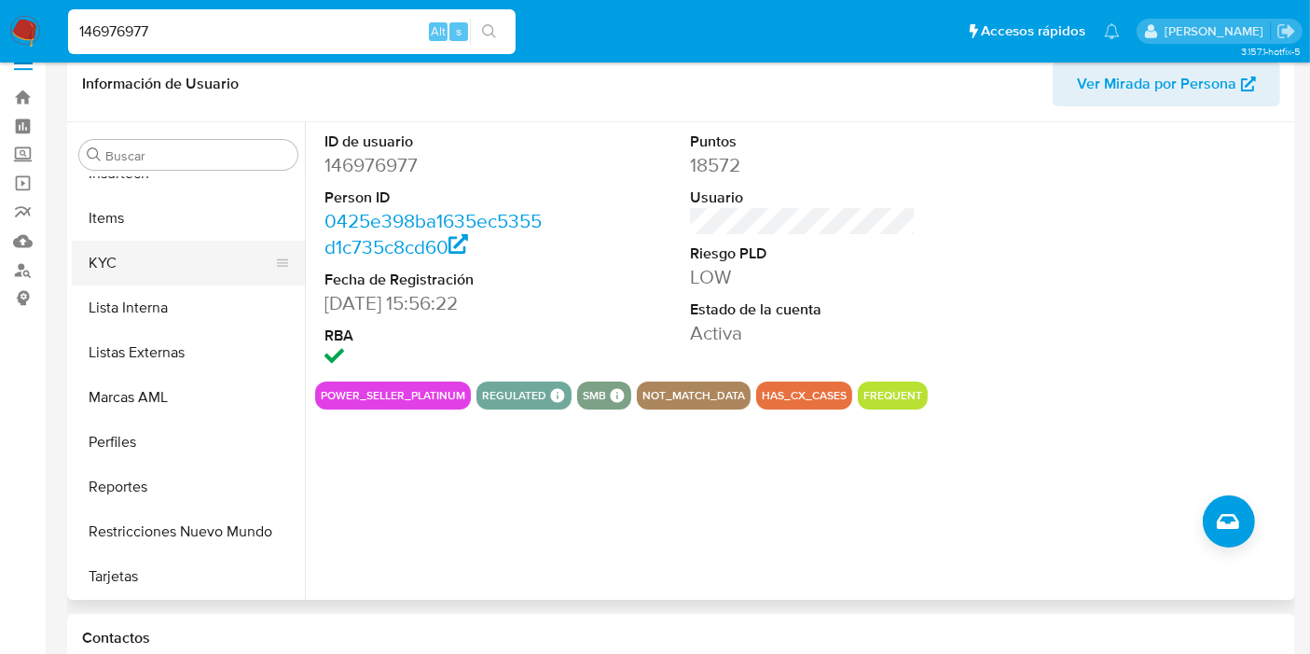
click at [131, 259] on button "KYC" at bounding box center [181, 263] width 218 height 45
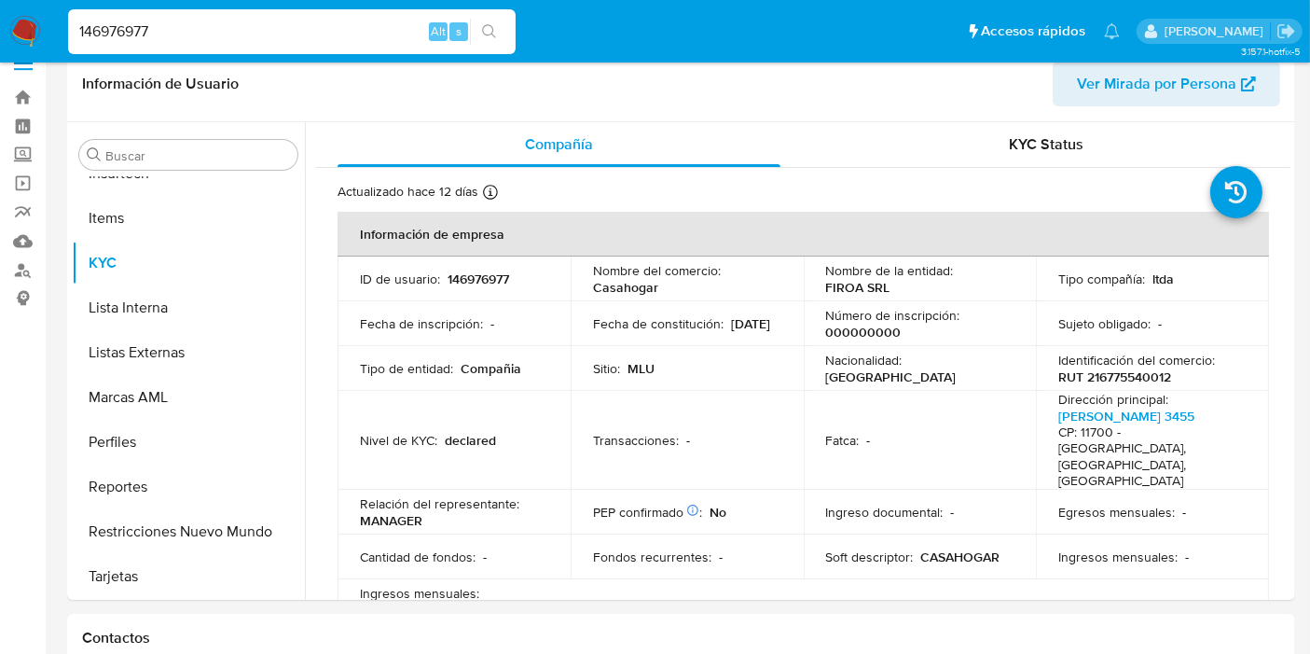
click at [147, 37] on input "146976977" at bounding box center [292, 32] width 448 height 24
paste input "2178322221"
type input "2178322221"
